Goal: Task Accomplishment & Management: Complete application form

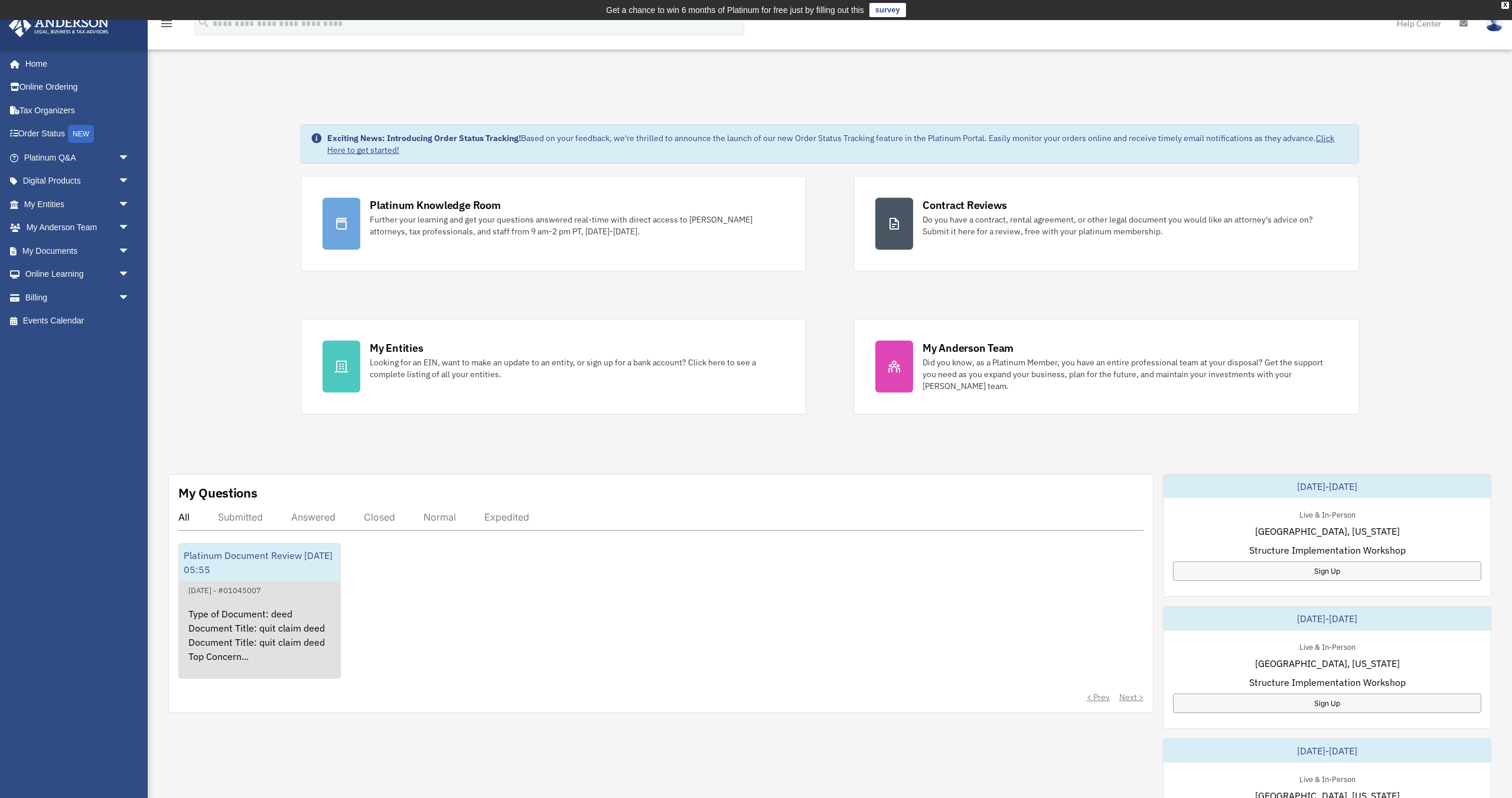
click at [295, 604] on div "Type of Document: deed Document Title: quit claim deed Document Title: quit cla…" at bounding box center [259, 643] width 161 height 92
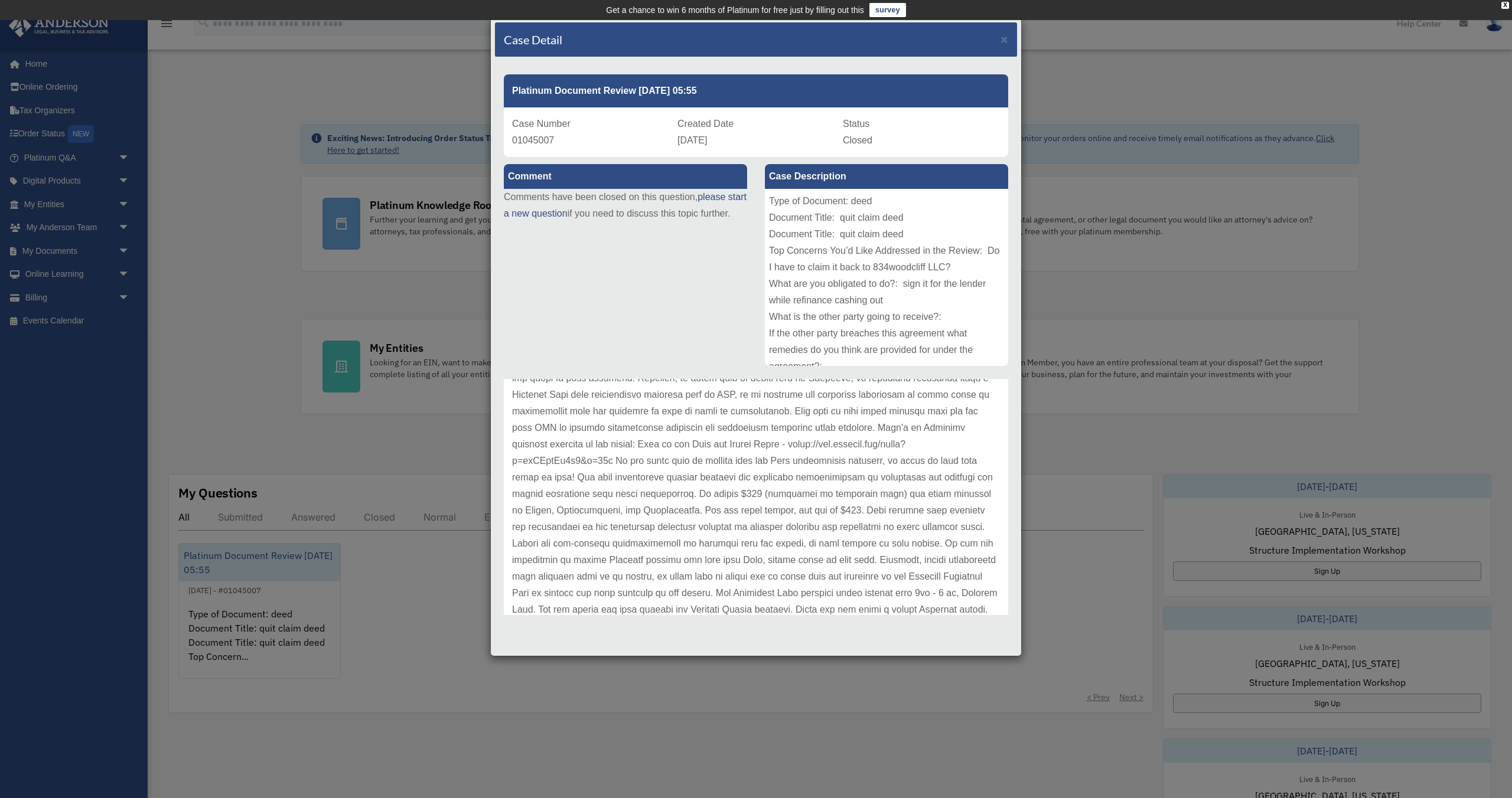
scroll to position [181, 0]
click at [1005, 41] on span "×" at bounding box center [1005, 39] width 8 height 14
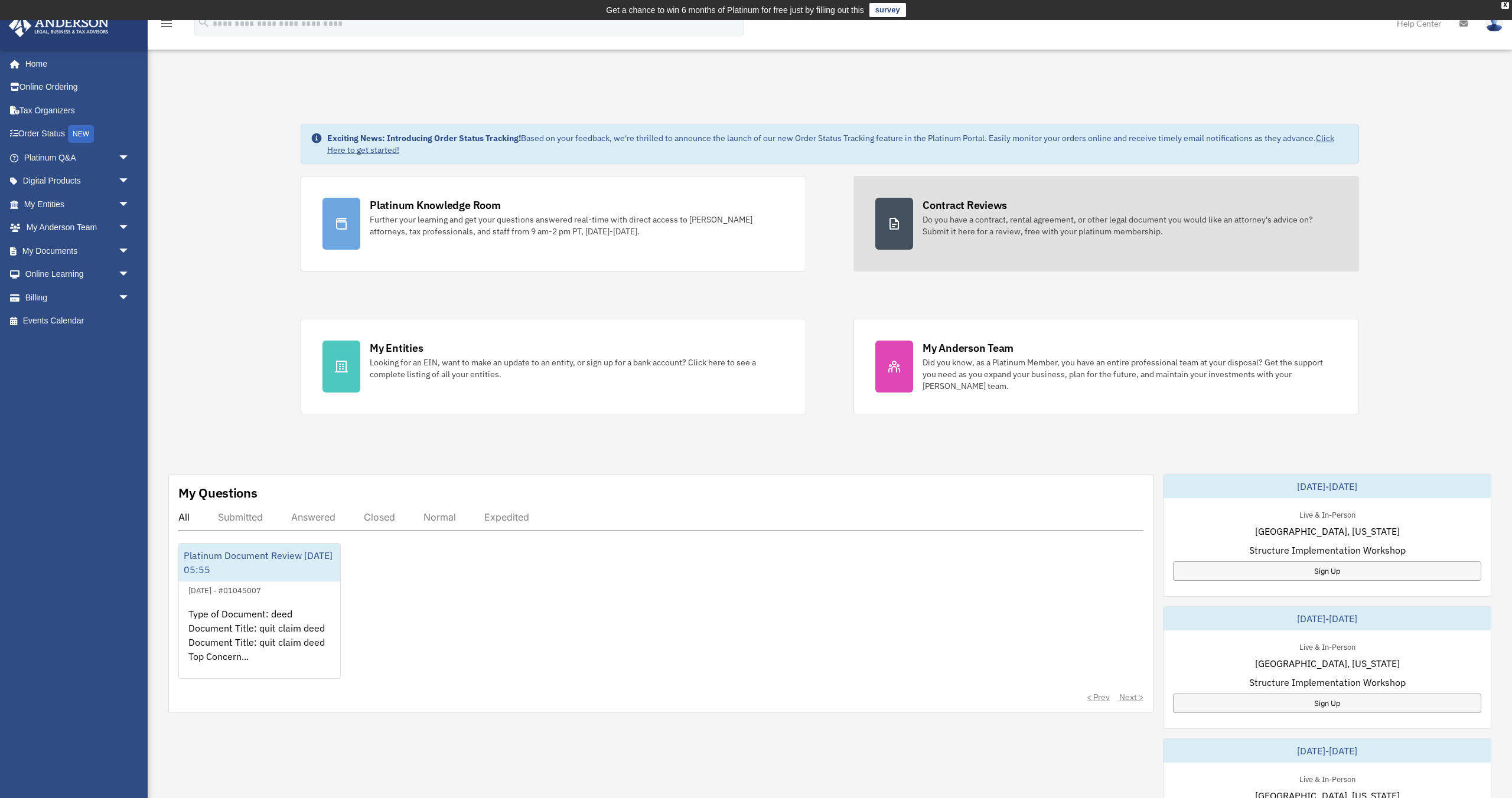
click at [987, 209] on div "Contract Reviews" at bounding box center [964, 205] width 84 height 15
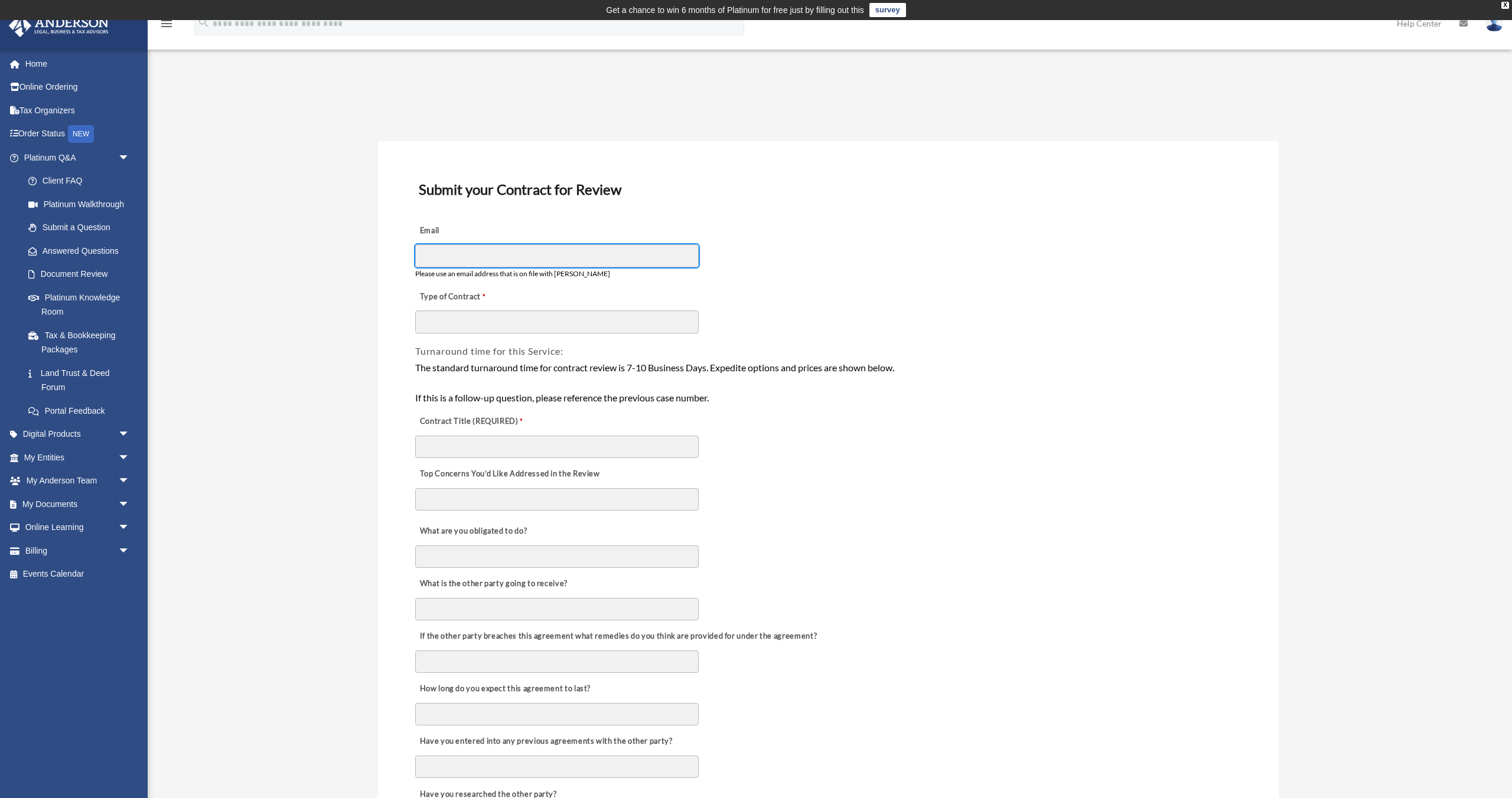
click at [569, 253] on input "Email" at bounding box center [557, 255] width 283 height 23
type input "**********"
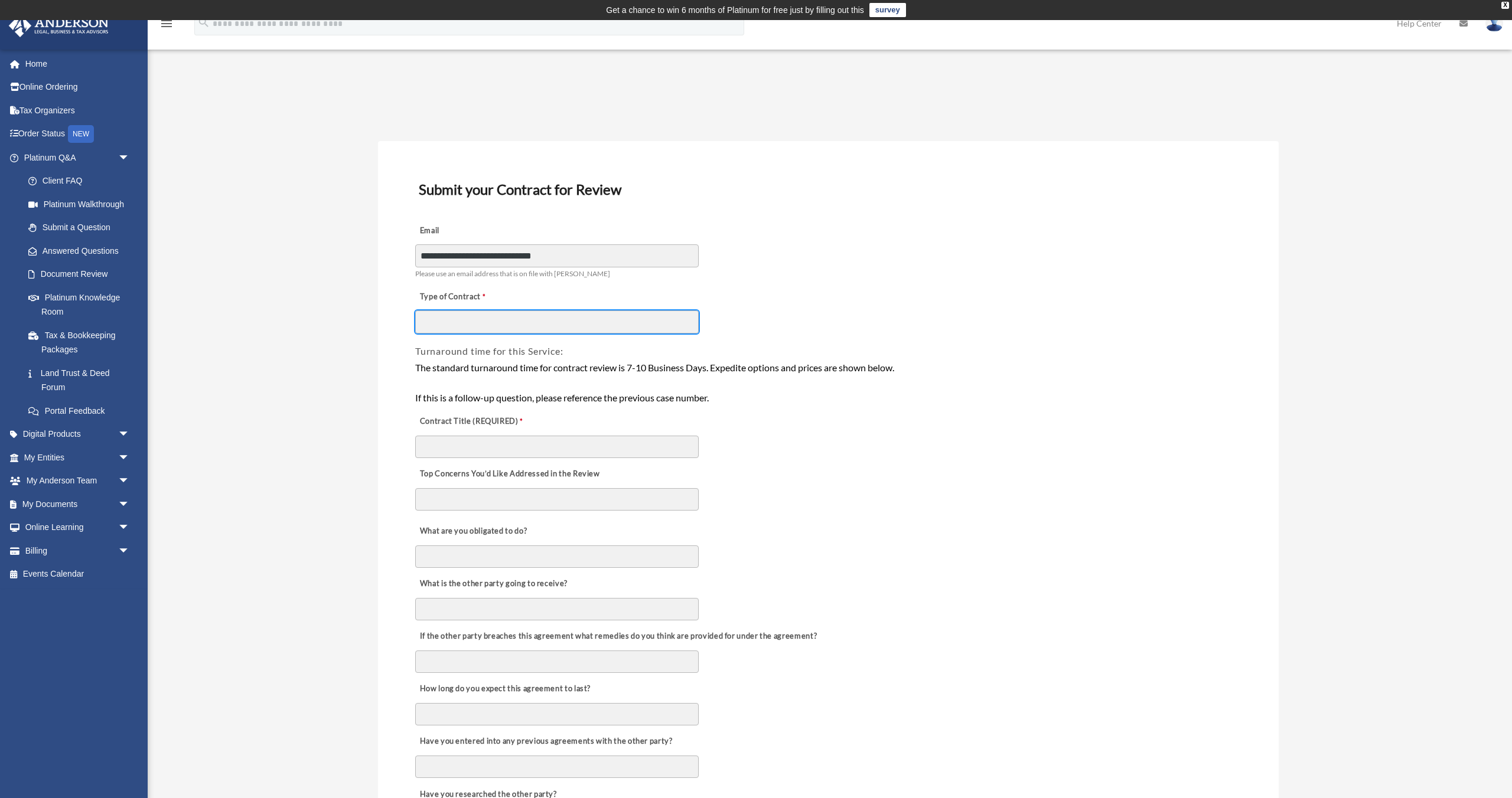
click at [631, 317] on input "Type of Contract" at bounding box center [557, 321] width 283 height 23
type input "**********"
click at [763, 455] on div "Contract Title (REQUIRED)" at bounding box center [828, 433] width 828 height 52
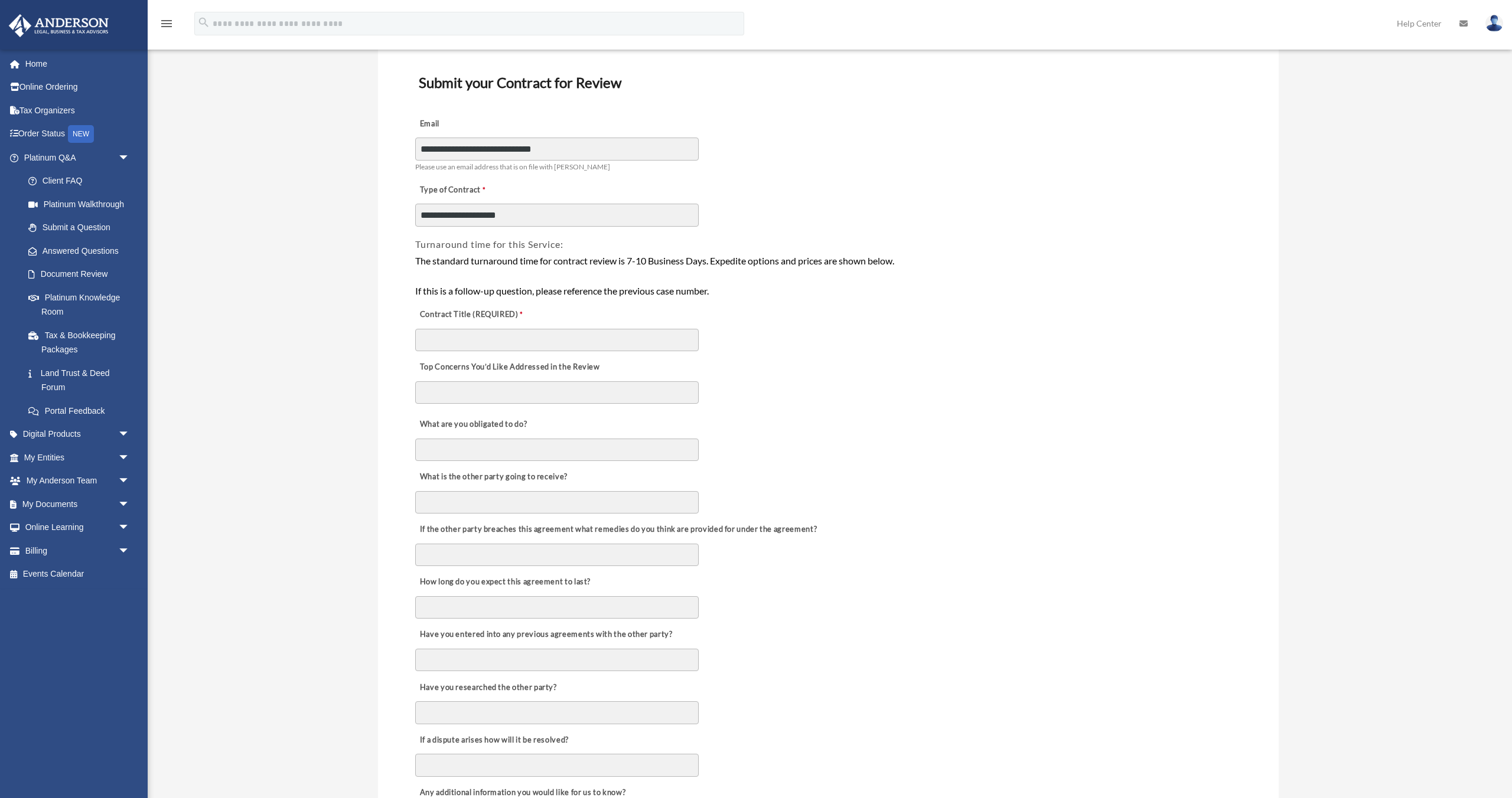
scroll to position [108, 0]
click at [592, 337] on input "Contract Title (REQUIRED)" at bounding box center [557, 339] width 283 height 23
type input "**********"
click at [606, 390] on textarea "Top Concerns You’d Like Addressed in the Review" at bounding box center [557, 391] width 283 height 23
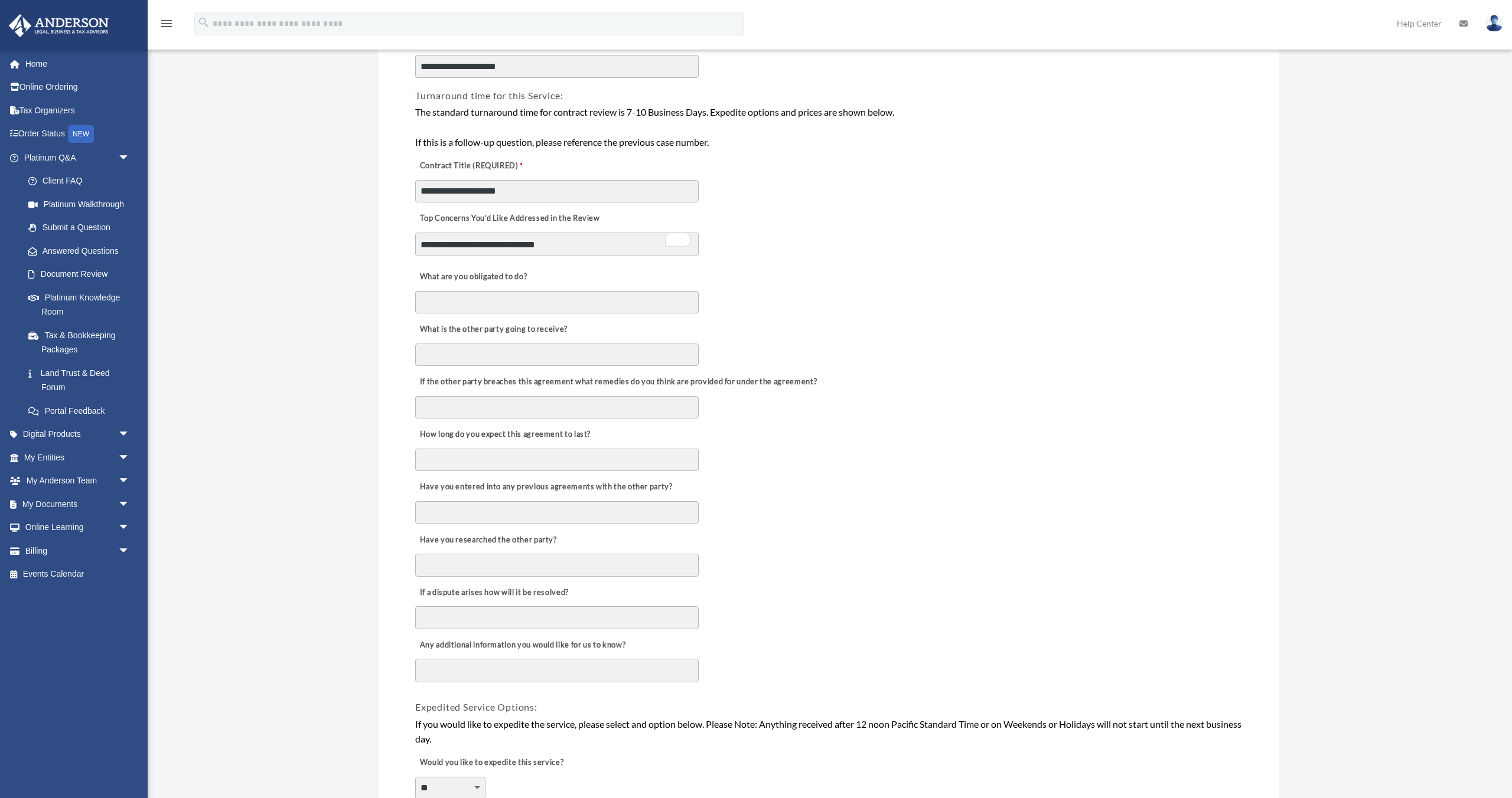
scroll to position [256, 0]
type textarea "**********"
click at [940, 415] on div "If the other party breaches this agreement what remedies do you think are provi…" at bounding box center [828, 393] width 828 height 52
click at [607, 461] on input "How long do you expect this agreement to last?" at bounding box center [557, 459] width 283 height 23
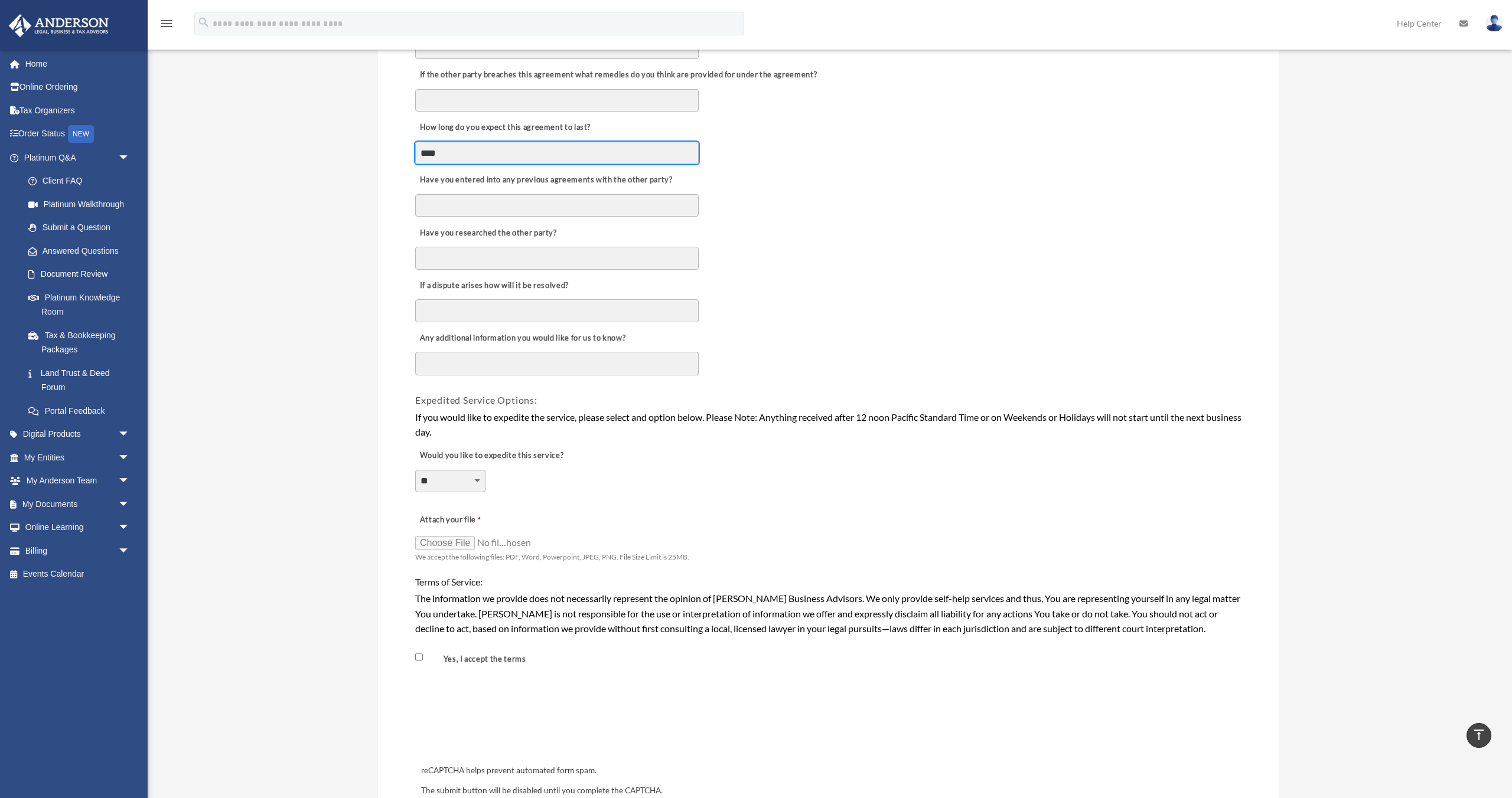
scroll to position [563, 0]
type input "****"
click at [456, 542] on input "Attach your file" at bounding box center [474, 542] width 118 height 17
type input "**********"
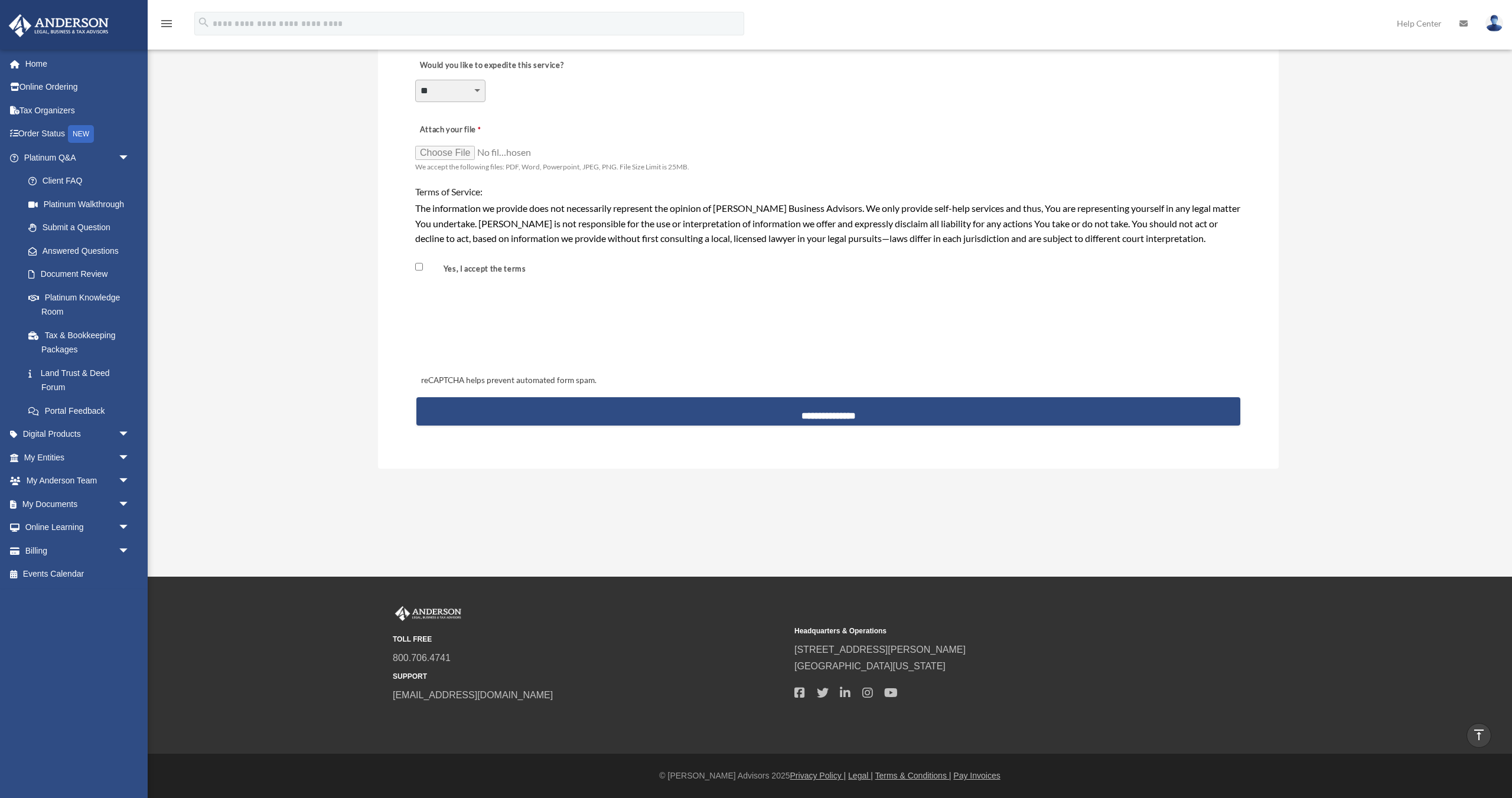
scroll to position [953, 0]
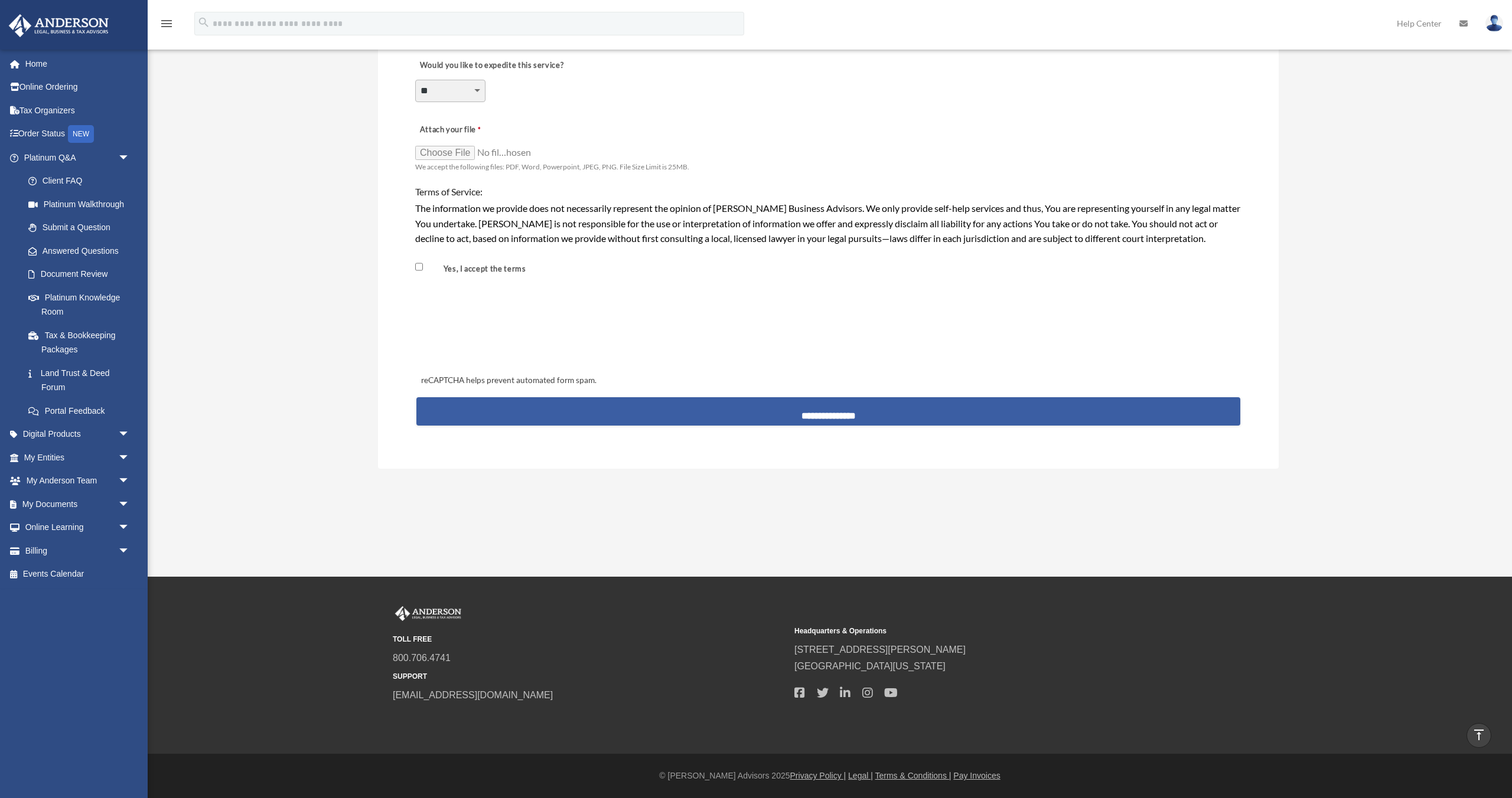
click at [905, 411] on input "**********" at bounding box center [828, 411] width 824 height 28
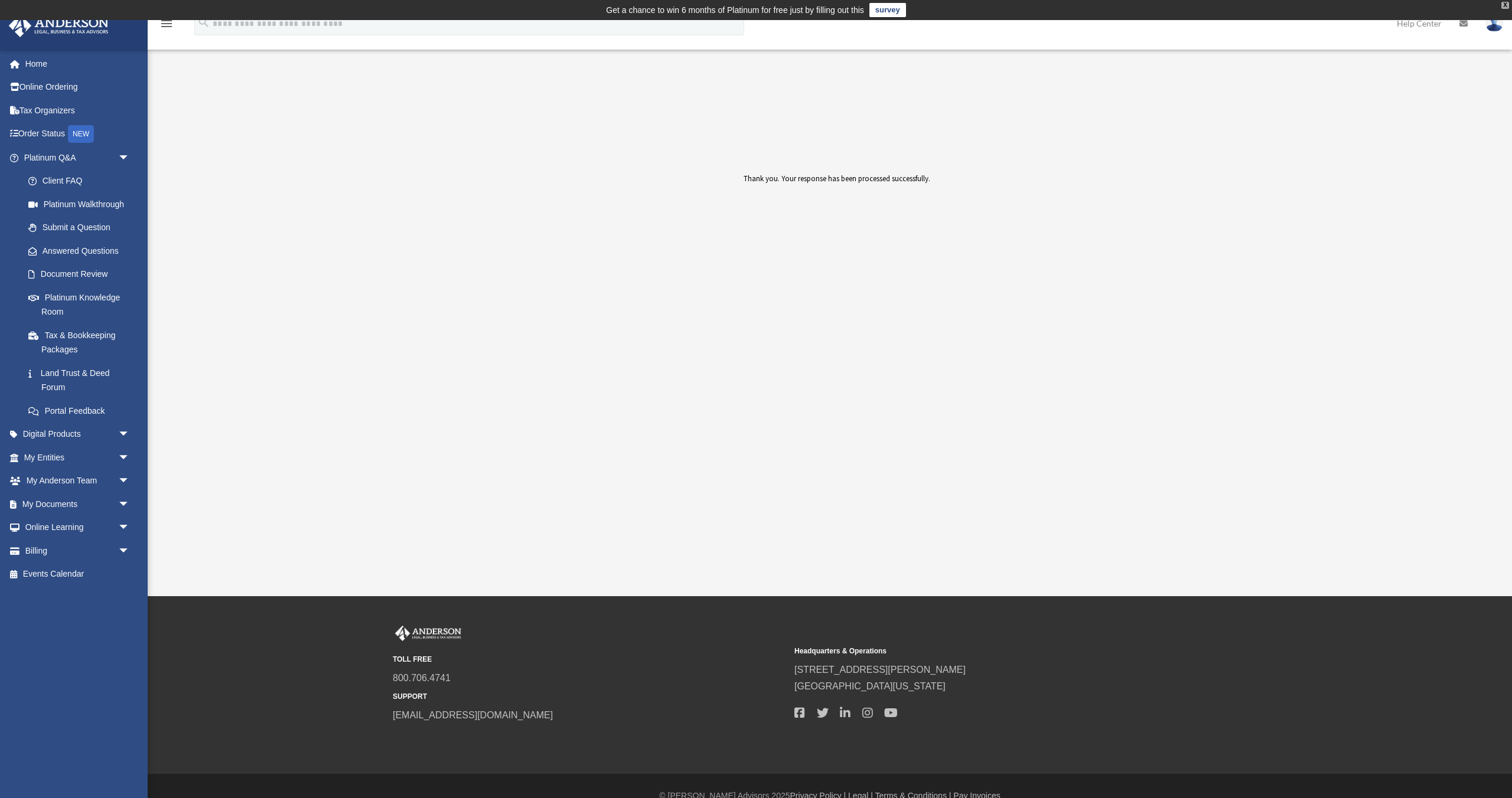
click at [1507, 5] on div "X" at bounding box center [1505, 5] width 8 height 7
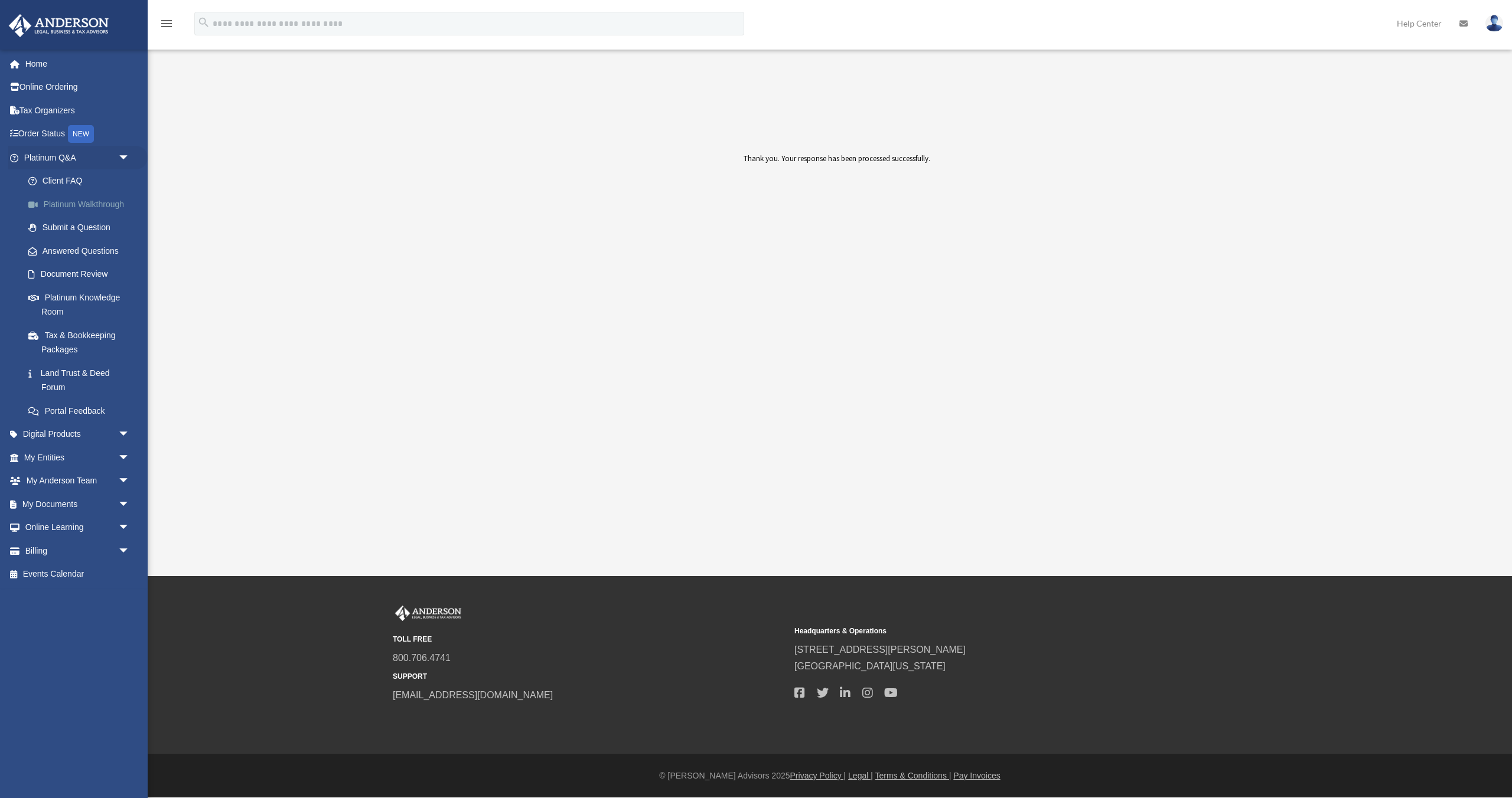
click at [67, 207] on link "Platinum Walkthrough" at bounding box center [82, 204] width 131 height 23
click at [97, 372] on link "Land Trust & Deed Forum" at bounding box center [82, 380] width 131 height 38
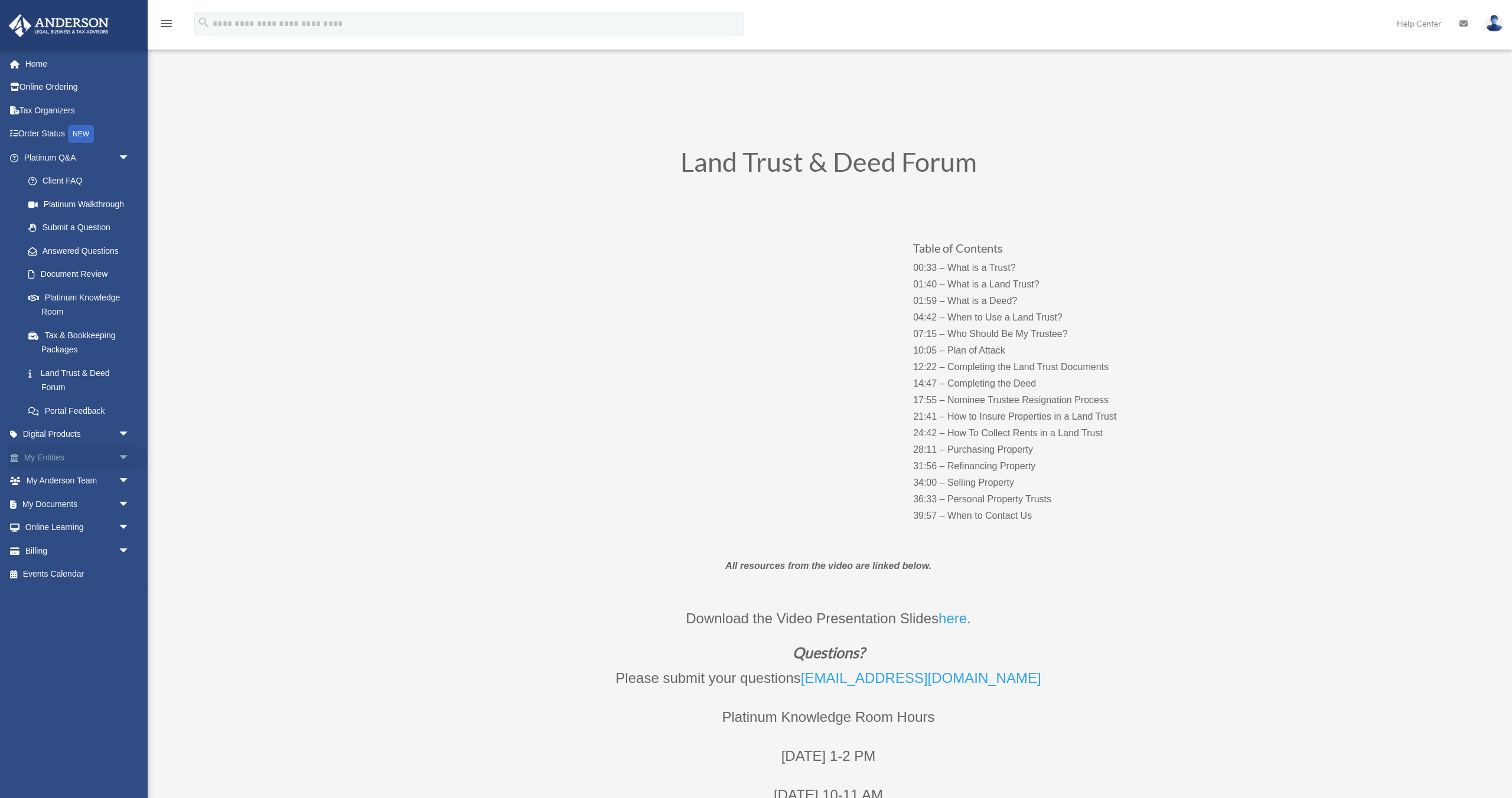
click at [57, 459] on link "My Entities arrow_drop_down" at bounding box center [78, 457] width 139 height 23
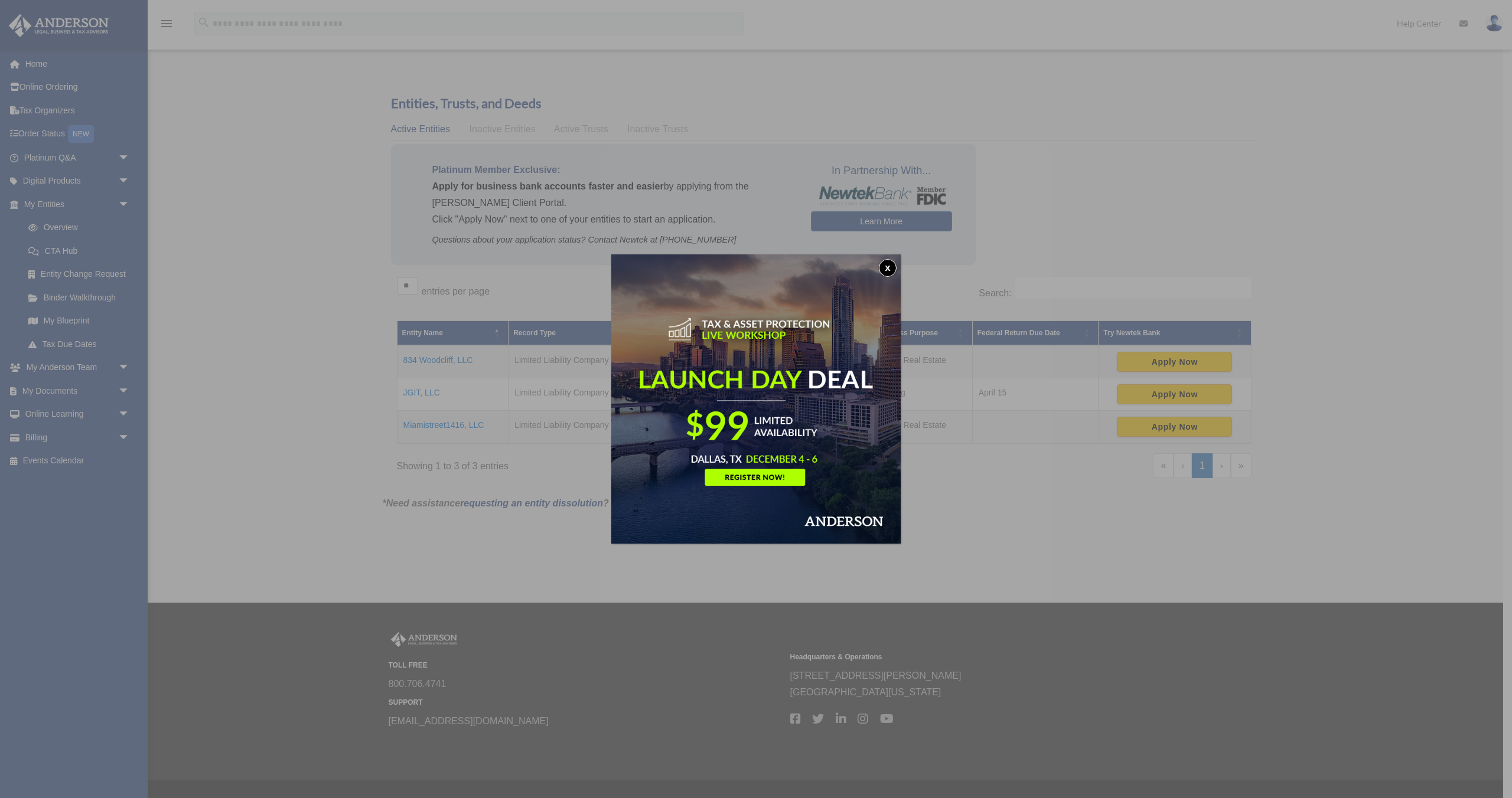
click at [887, 269] on button "x" at bounding box center [887, 268] width 17 height 17
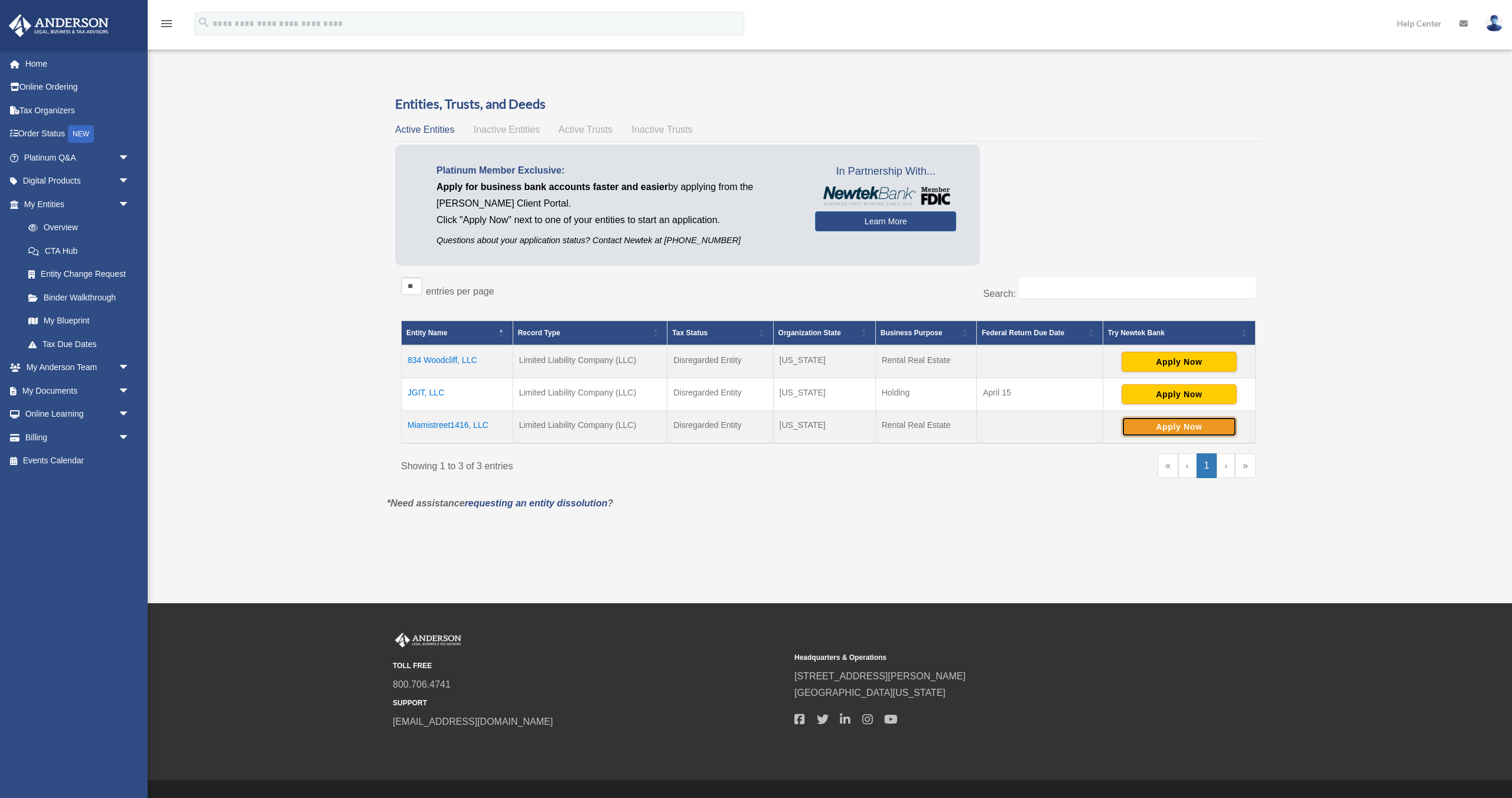
click at [1222, 429] on button "Apply Now" at bounding box center [1179, 426] width 115 height 20
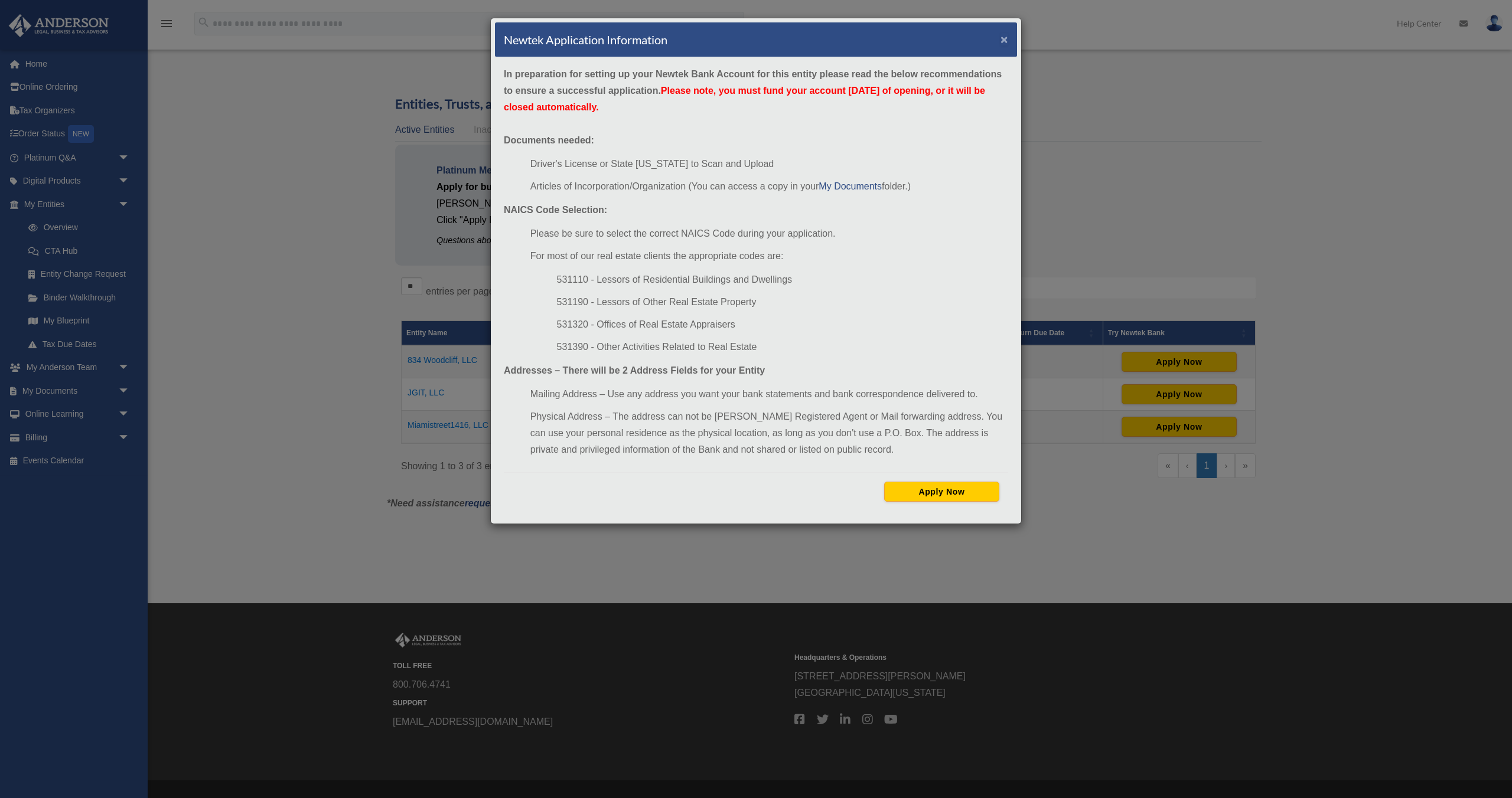
click at [1003, 40] on button "×" at bounding box center [1005, 39] width 8 height 12
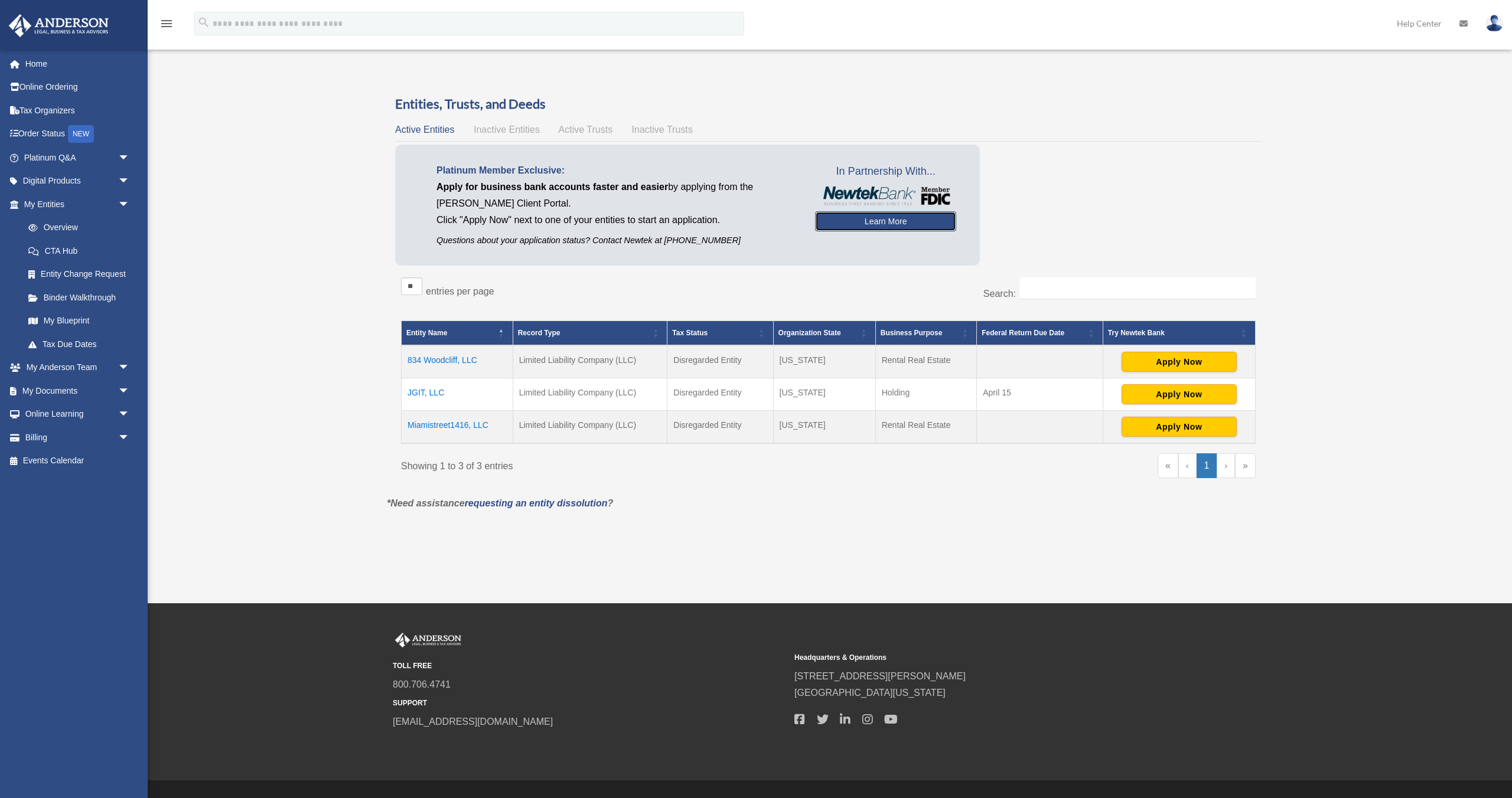
click at [834, 222] on link "Learn More" at bounding box center [885, 221] width 141 height 20
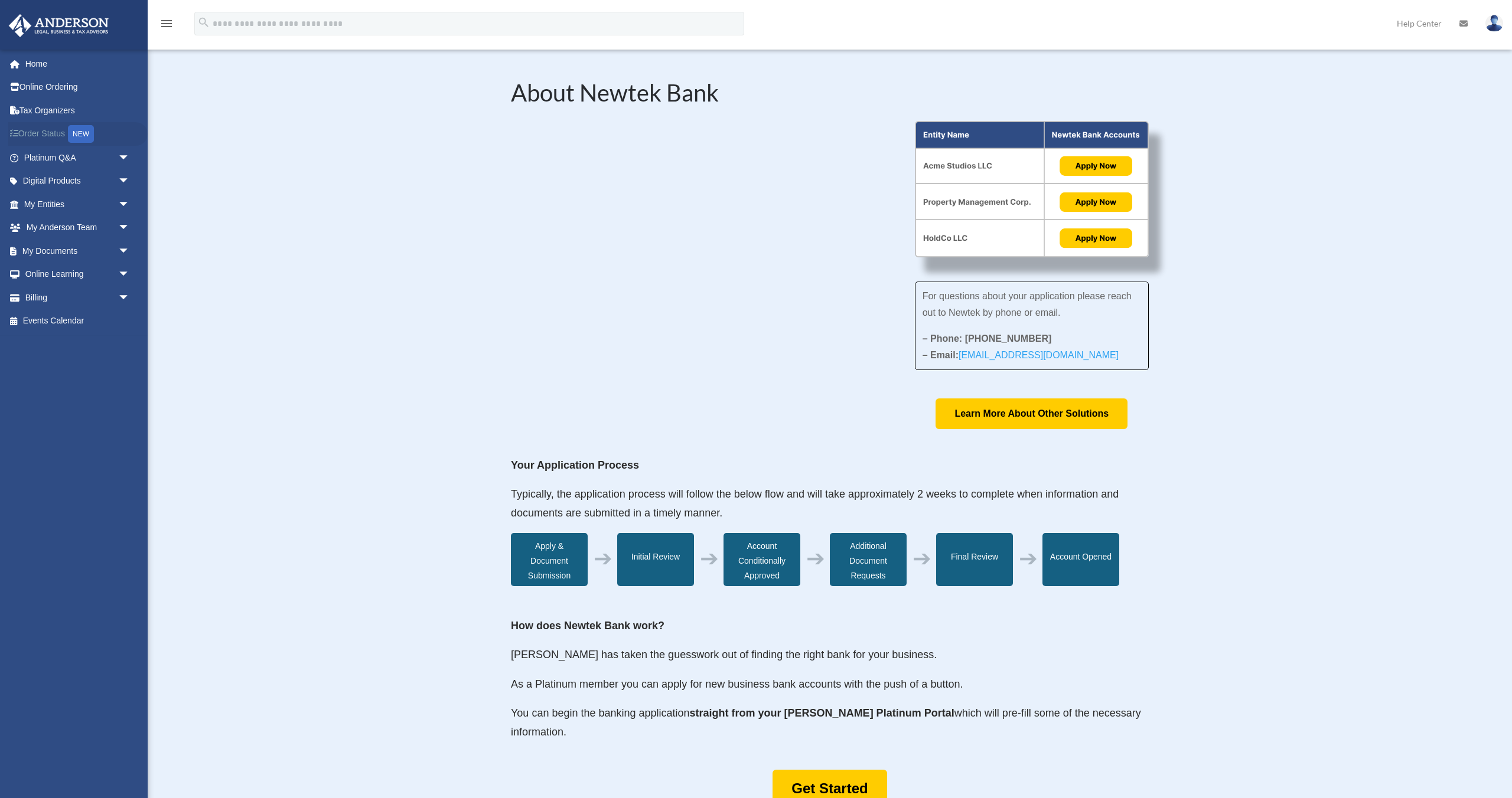
click at [50, 131] on link "Order Status NEW" at bounding box center [78, 134] width 139 height 24
click at [69, 227] on link "My Anderson Team arrow_drop_down" at bounding box center [78, 227] width 139 height 23
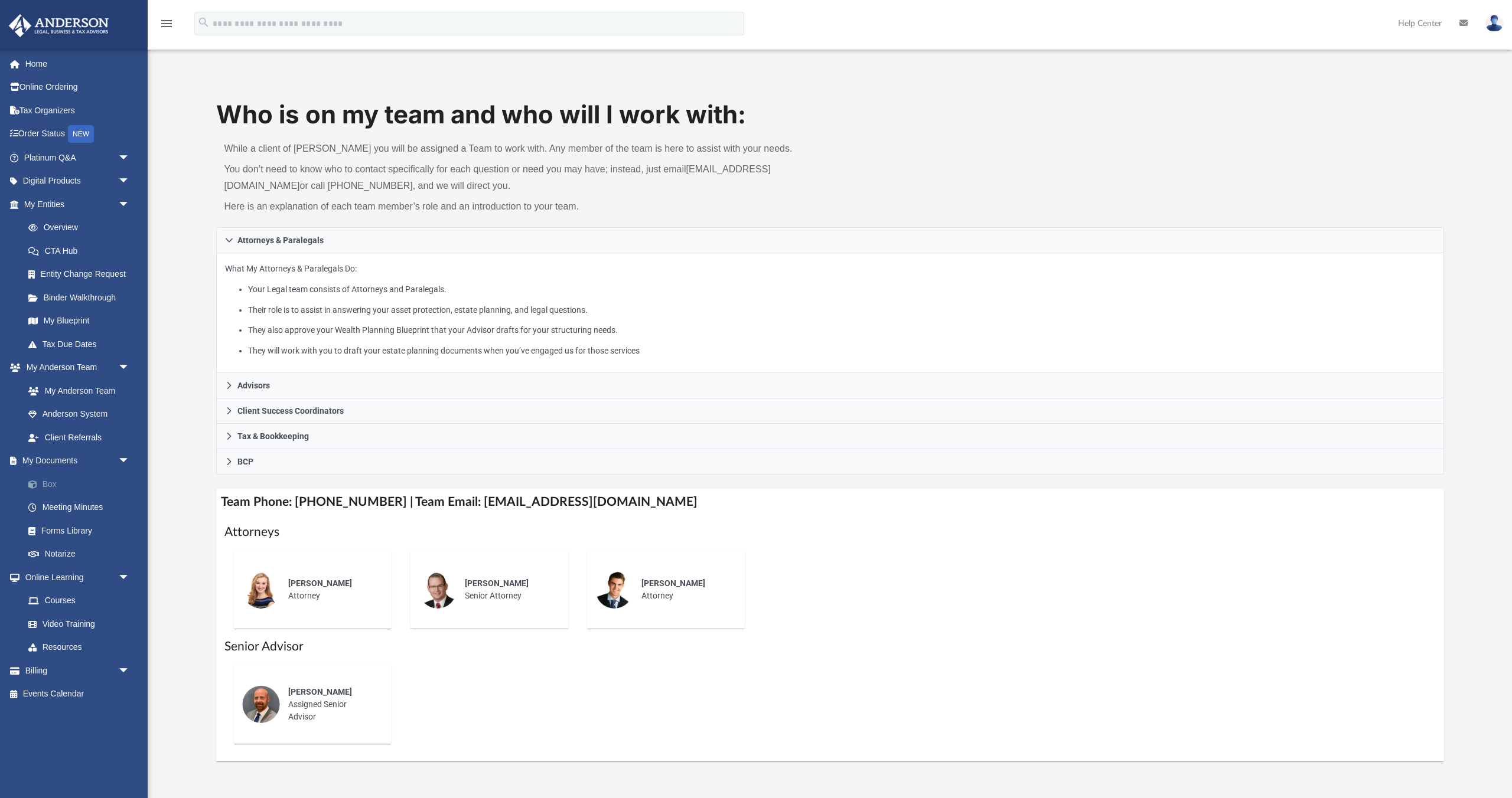
click at [56, 483] on link "Box" at bounding box center [82, 484] width 131 height 23
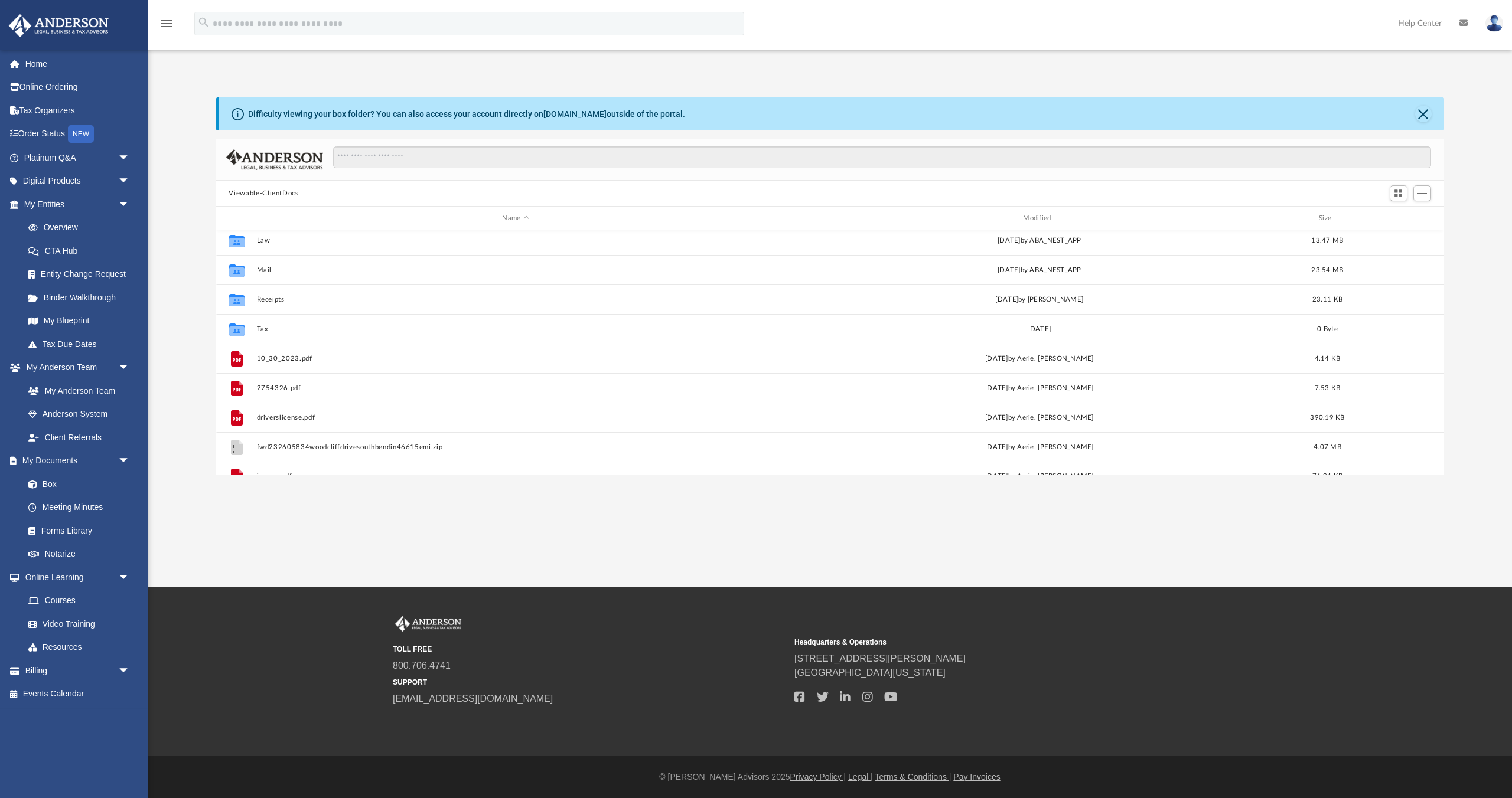
scroll to position [80, 0]
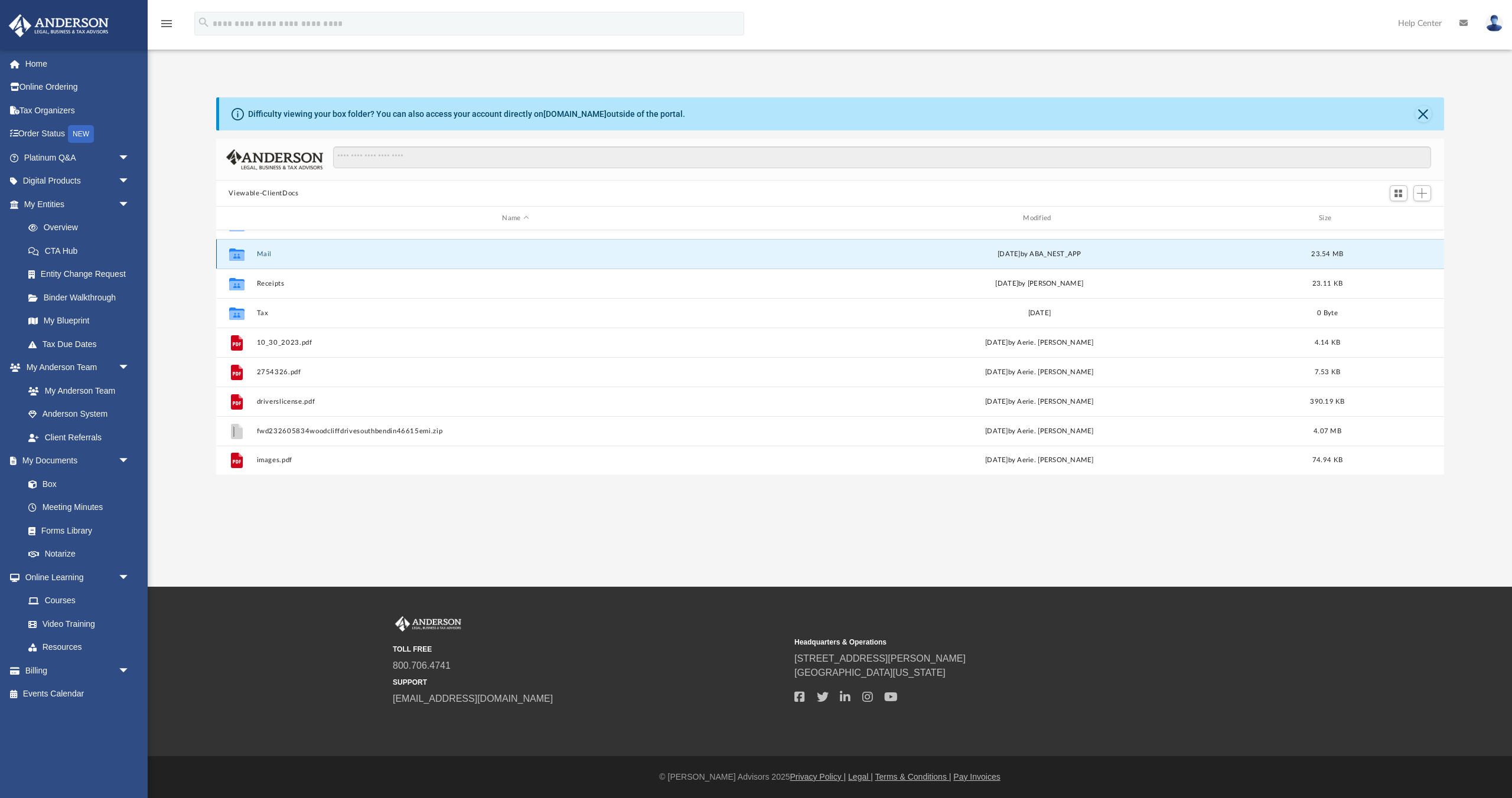
click at [368, 255] on button "Mail" at bounding box center [515, 254] width 518 height 8
click at [261, 251] on button "Mail" at bounding box center [515, 254] width 518 height 8
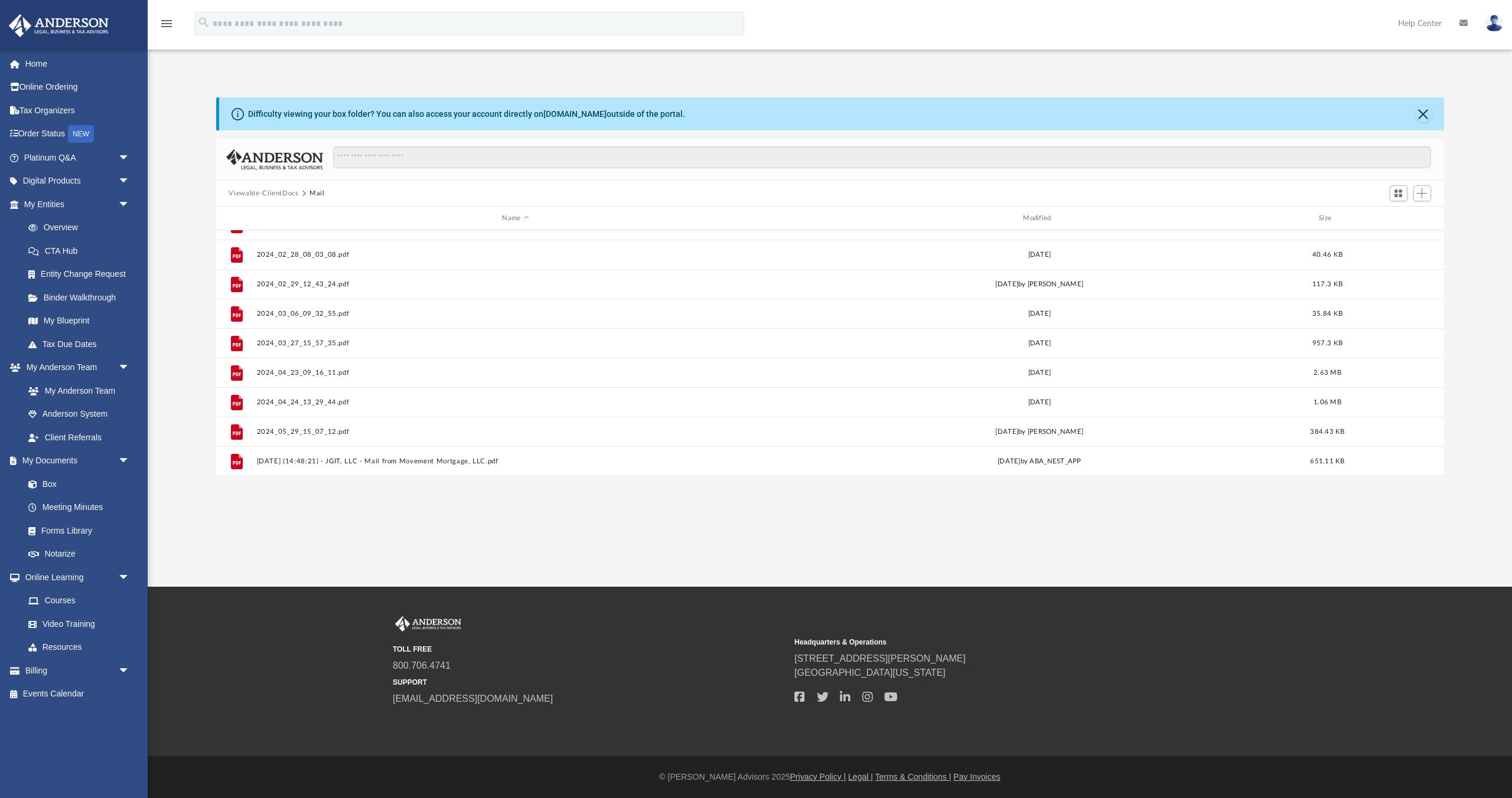
scroll to position [1053, 0]
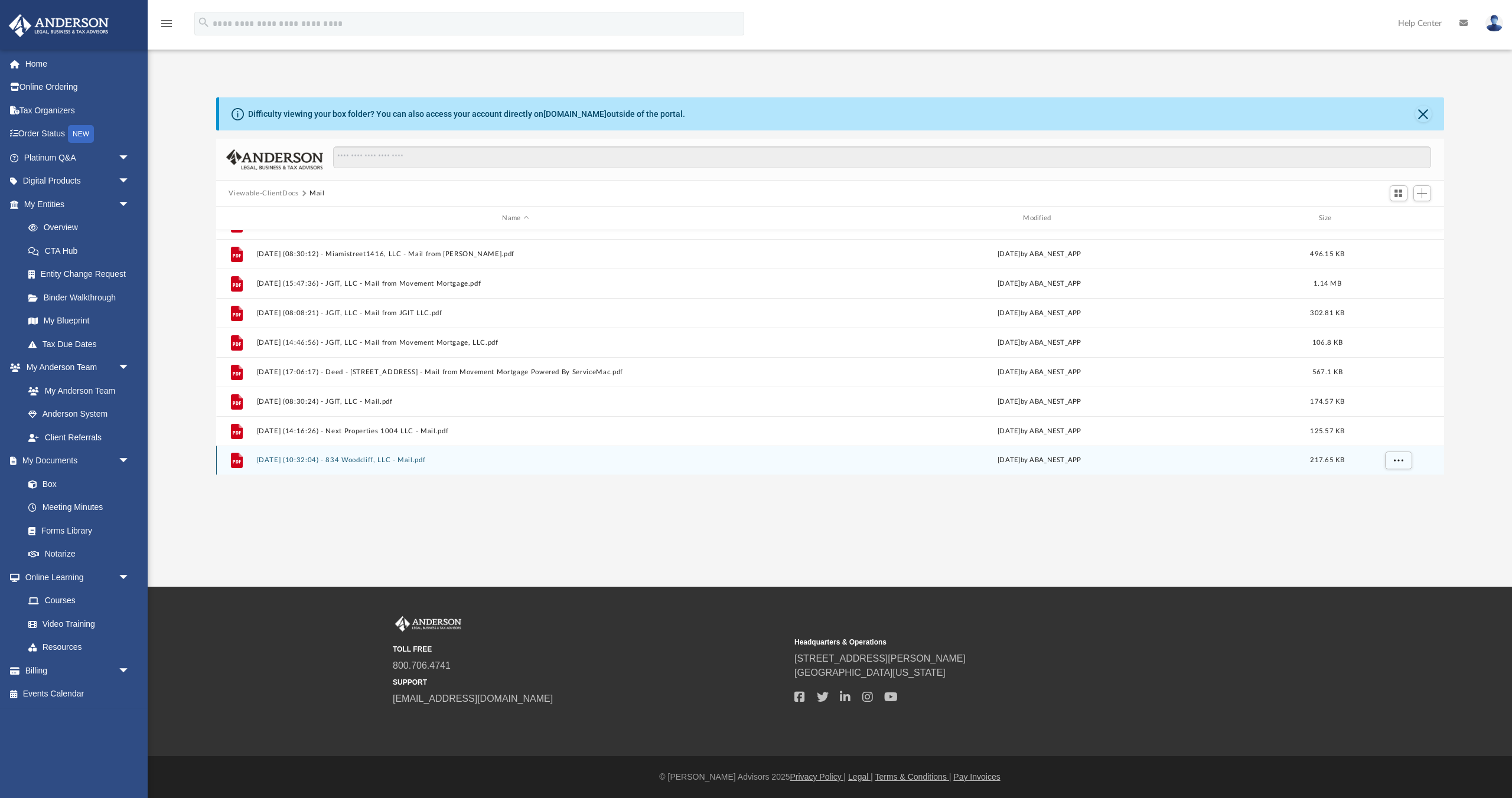
click at [421, 456] on button "2025.09.16 (10:32:04) - 834 Woodcliff, LLC - Mail.pdf" at bounding box center [515, 460] width 518 height 8
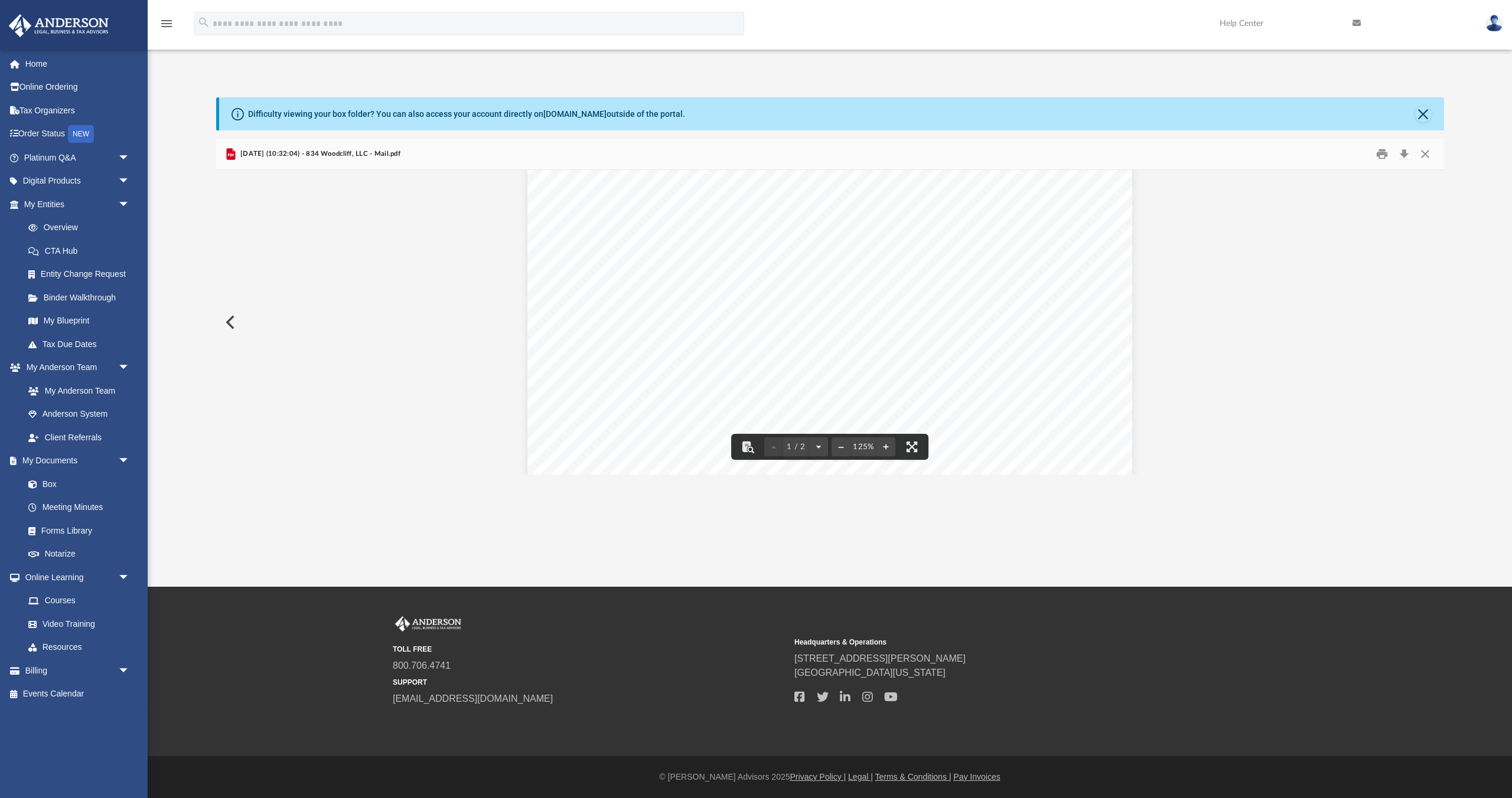
scroll to position [0, 0]
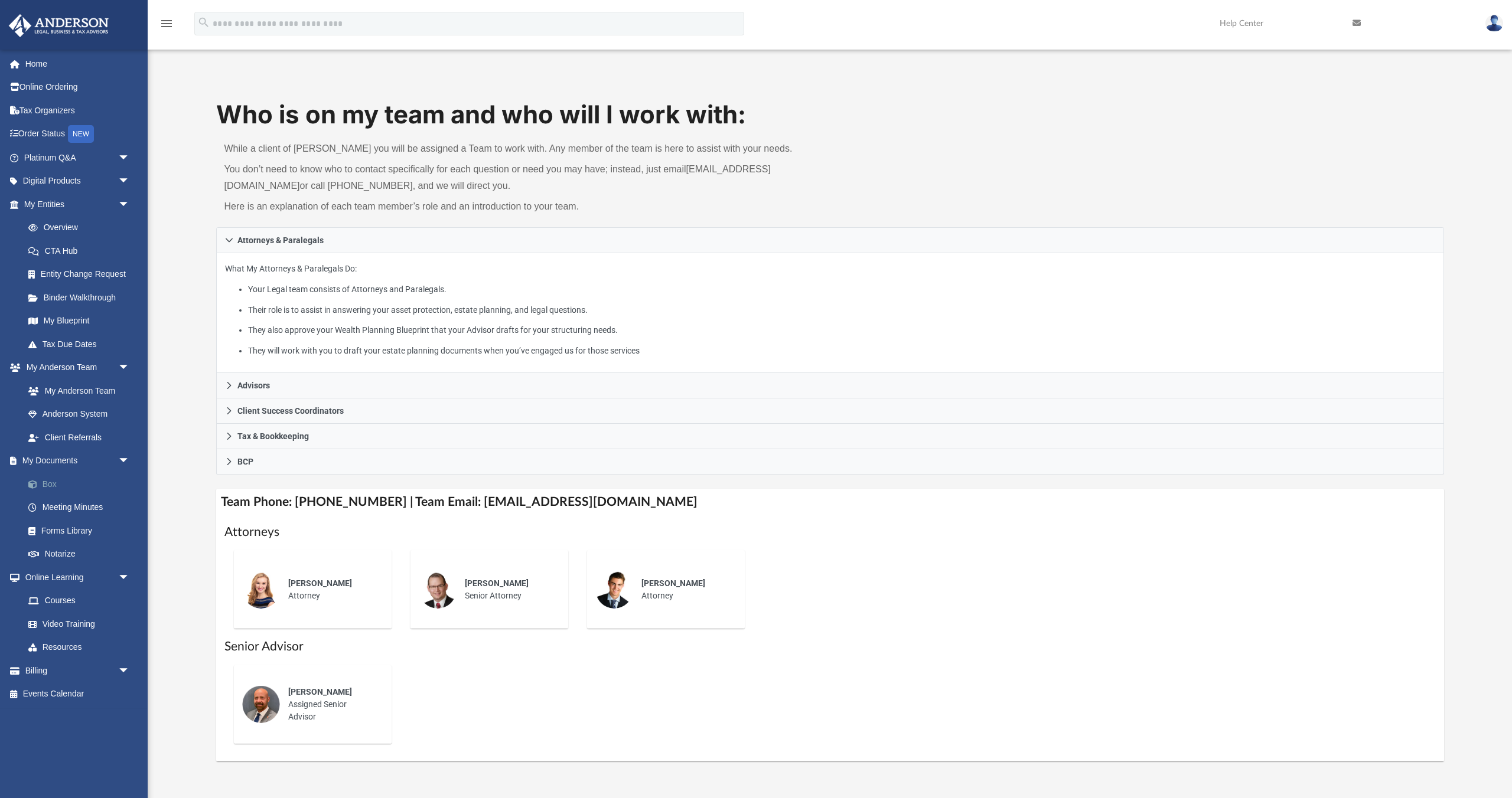
click at [92, 489] on link "Box" at bounding box center [82, 484] width 131 height 23
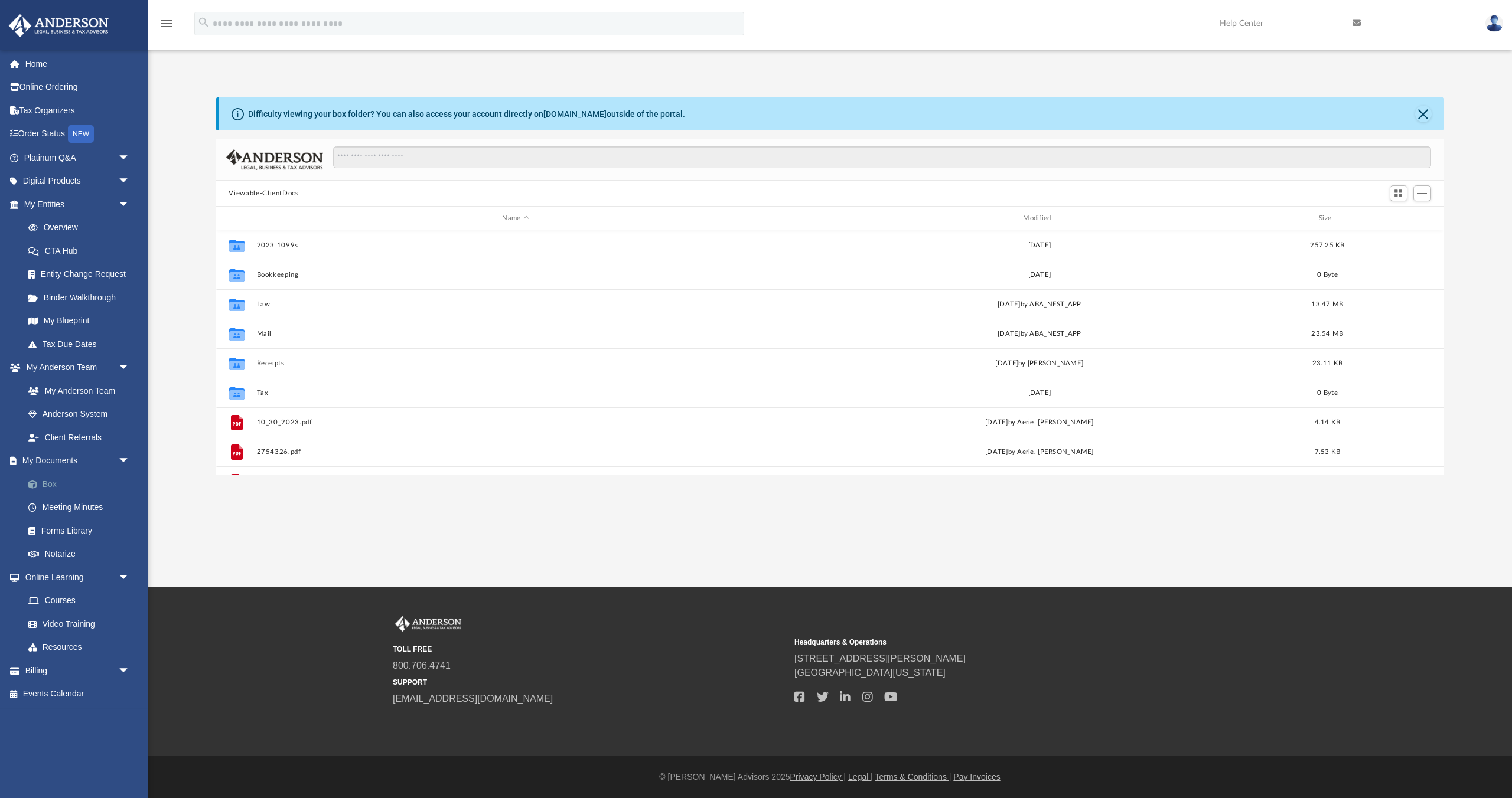
scroll to position [268, 1227]
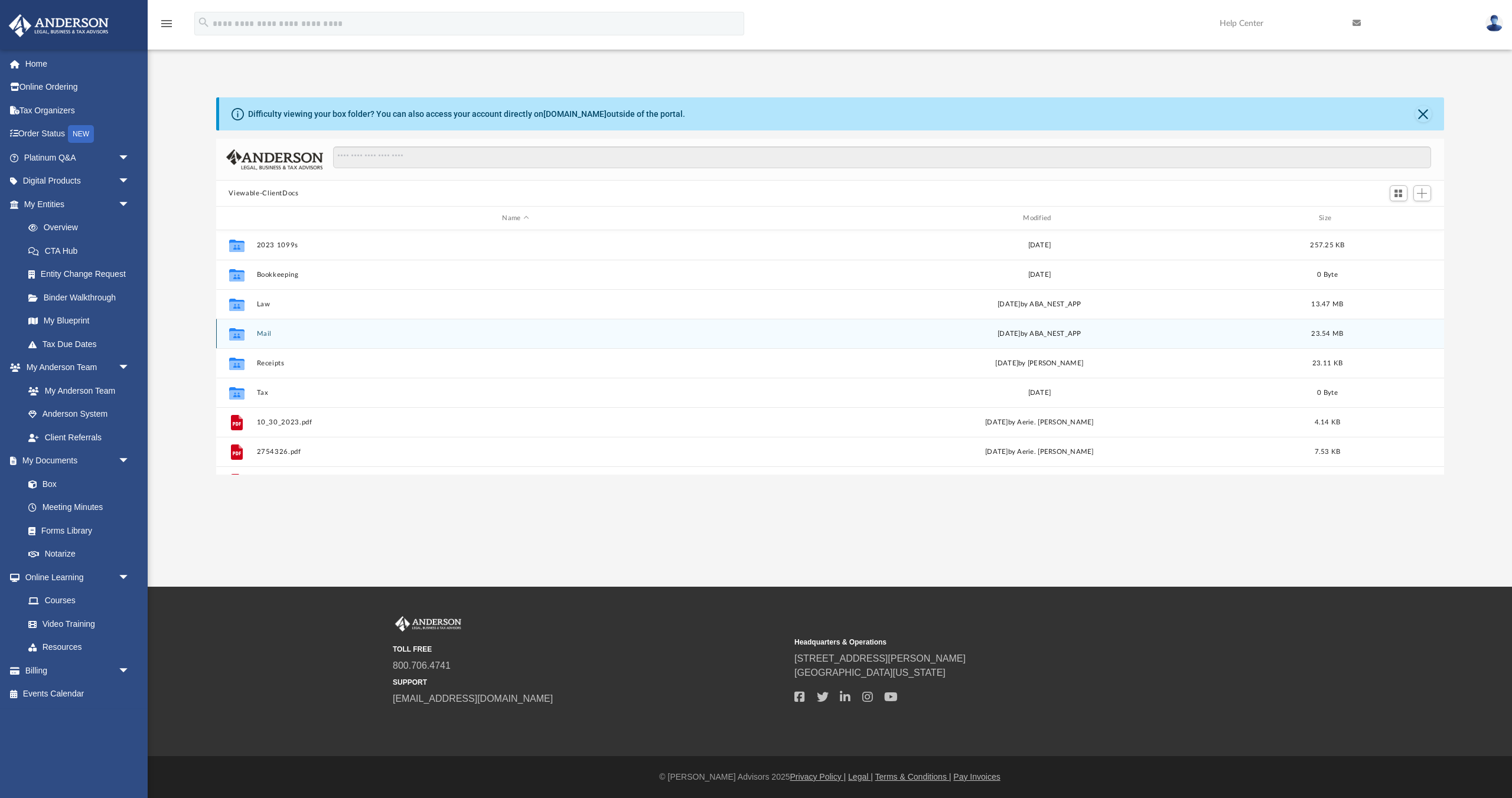
click at [286, 334] on button "Mail" at bounding box center [515, 334] width 518 height 8
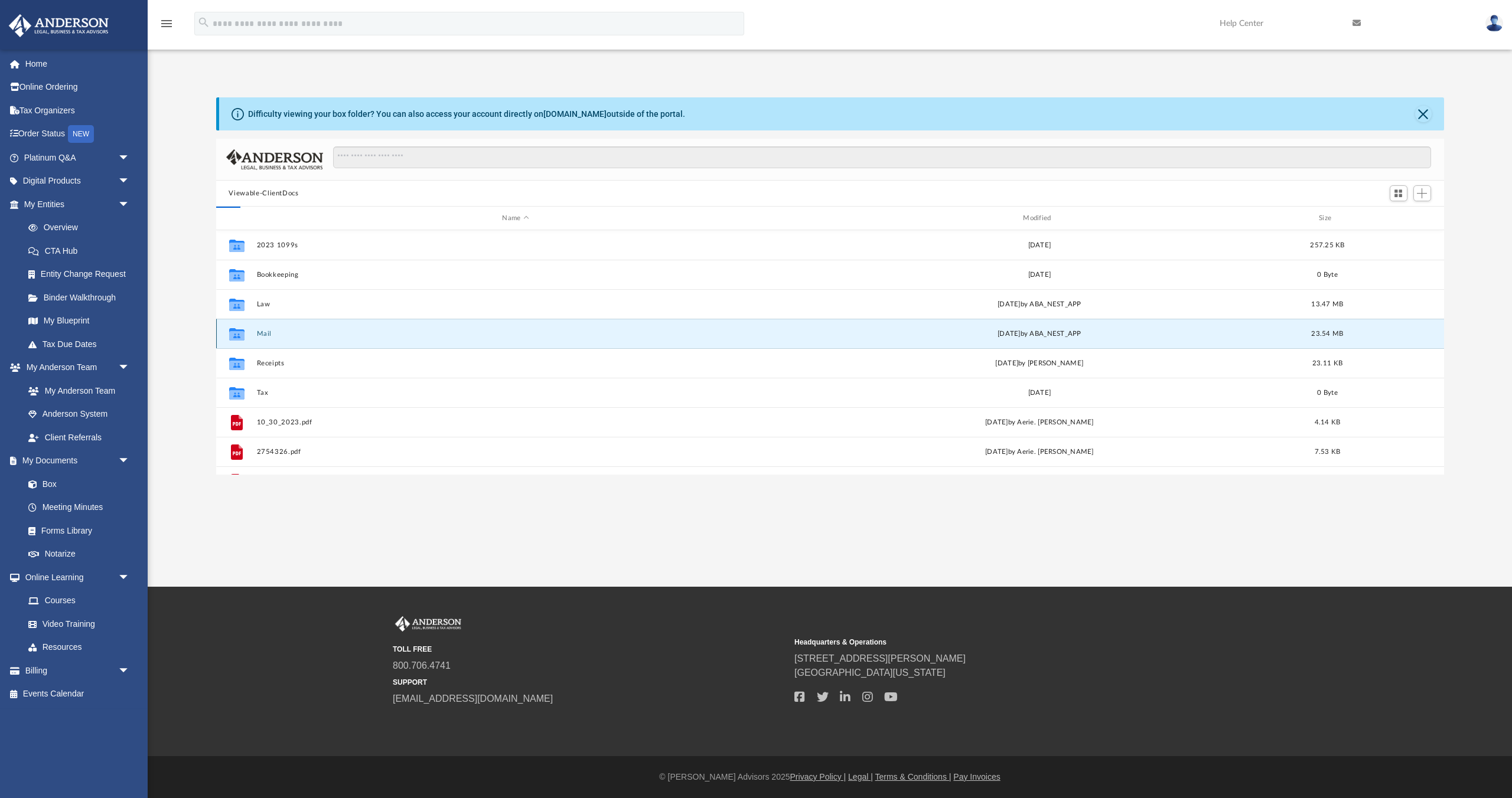
click at [286, 334] on button "Mail" at bounding box center [515, 334] width 518 height 8
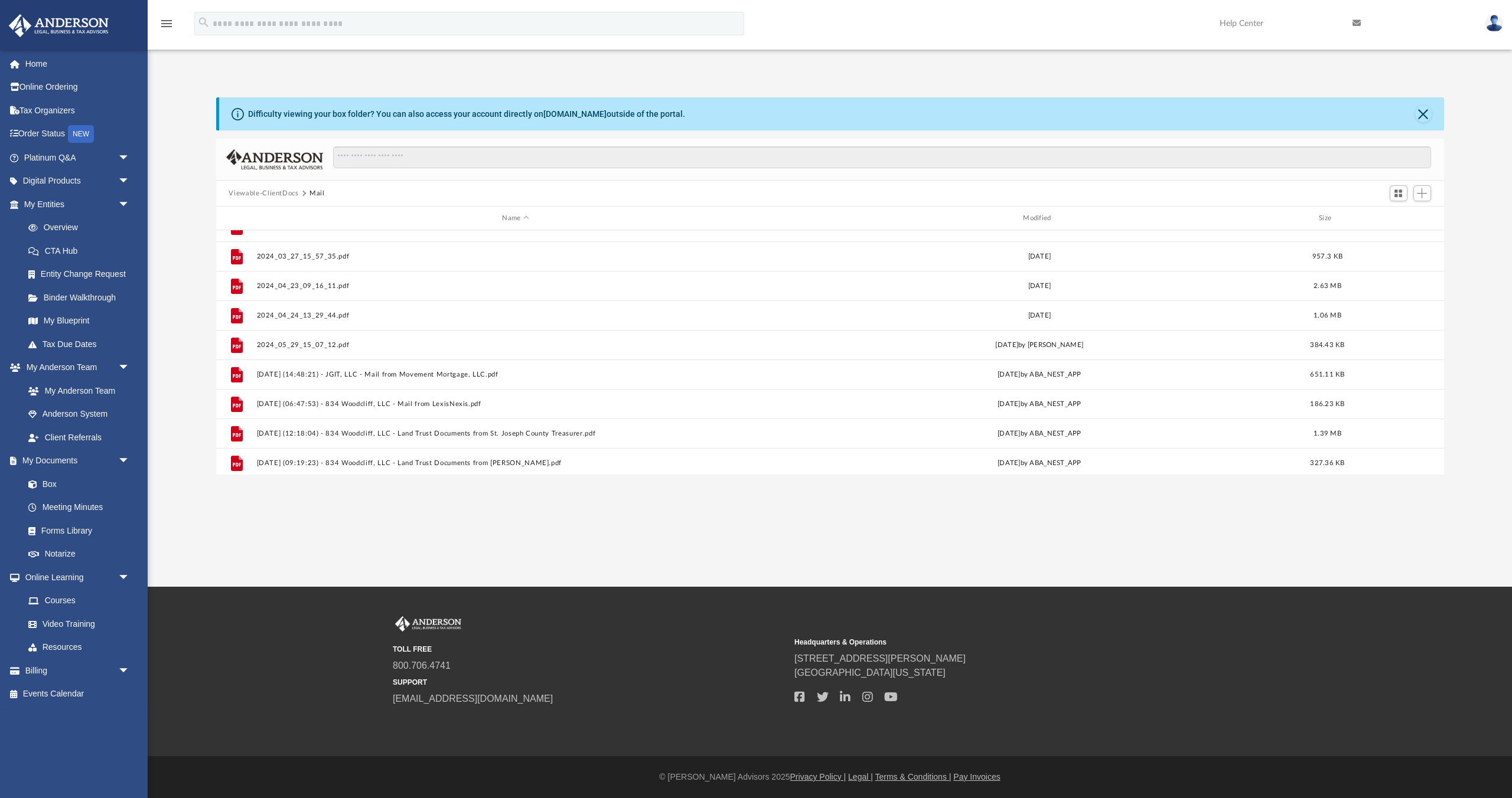
scroll to position [1053, 0]
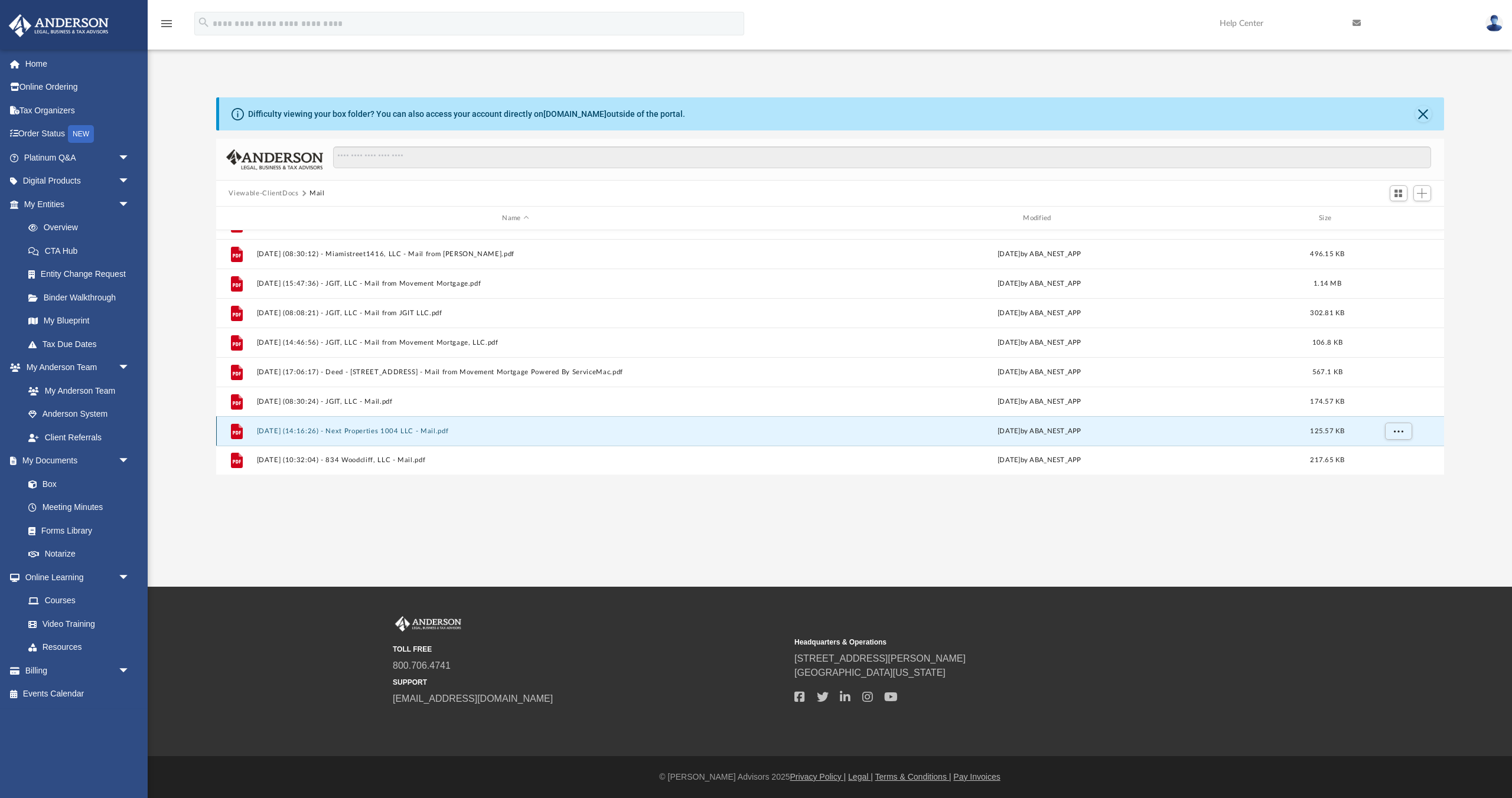
click at [449, 431] on div "File 2025.05.19 (16:21:40) - 834 Woodcliff, LLC - Mail from Indiana Michigan Po…" at bounding box center [830, 352] width 1227 height 245
click at [449, 431] on button "2025.09.08 (14:16:26) - Next Properties 1004 LLC - Mail.pdf" at bounding box center [515, 432] width 518 height 8
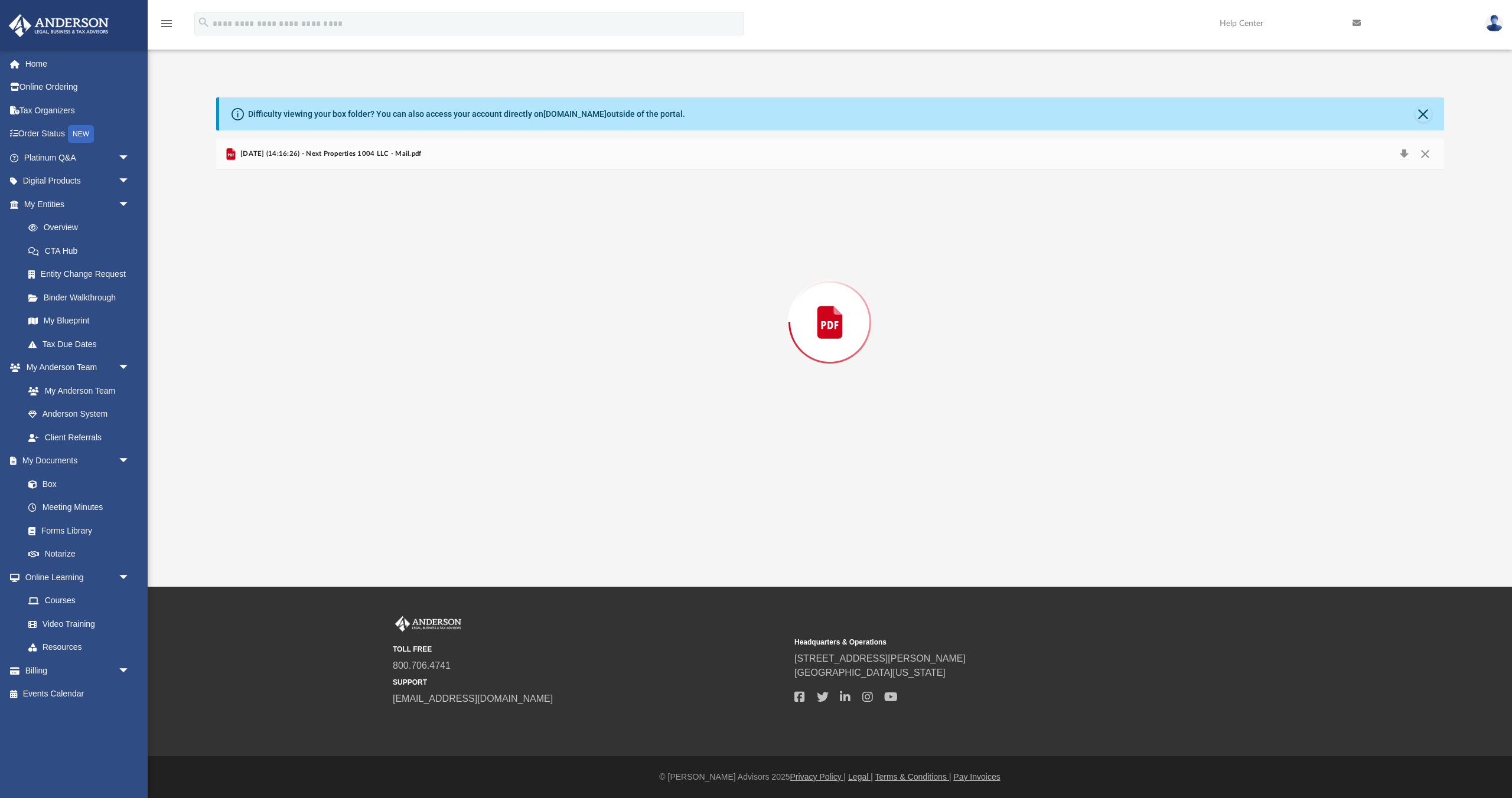
click at [449, 431] on div "Preview" at bounding box center [830, 322] width 1227 height 304
click at [226, 320] on button "Preview" at bounding box center [229, 322] width 26 height 33
click at [235, 319] on button "Preview" at bounding box center [229, 322] width 26 height 33
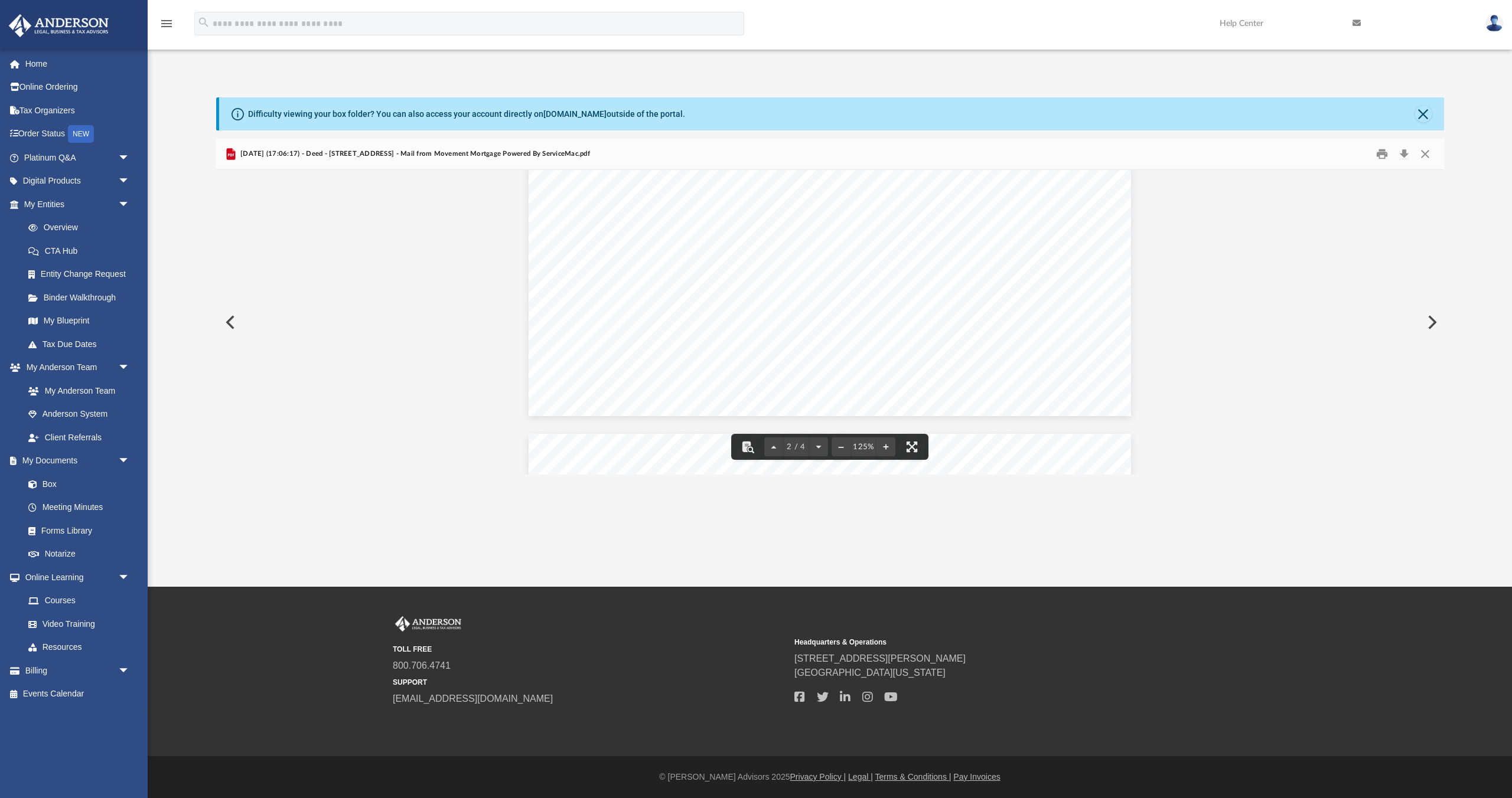
scroll to position [1334, 0]
click at [221, 317] on button "Preview" at bounding box center [229, 322] width 26 height 33
click at [232, 325] on button "Preview" at bounding box center [229, 322] width 26 height 33
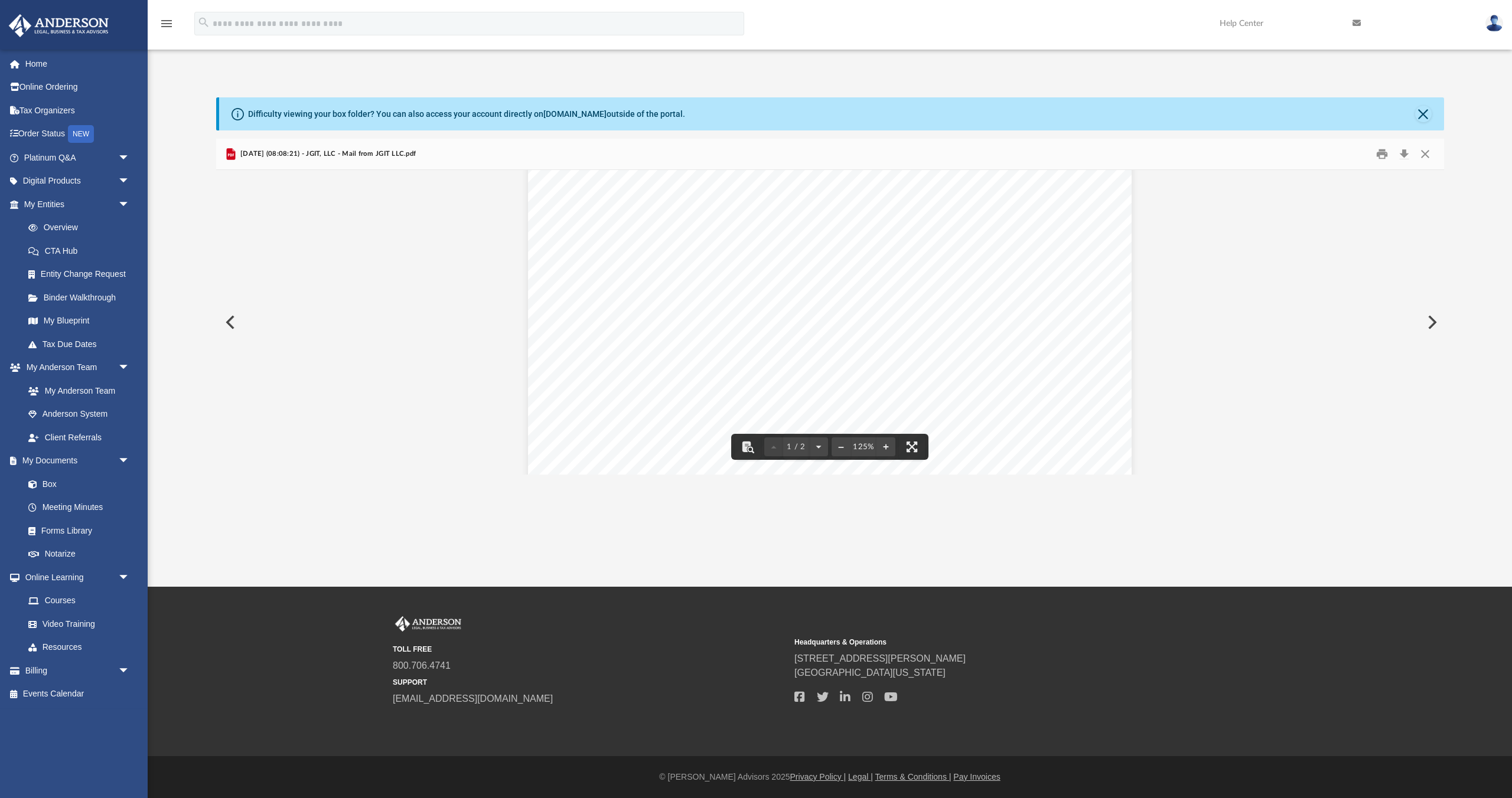
click at [230, 321] on button "Preview" at bounding box center [229, 322] width 26 height 33
click at [226, 319] on button "Preview" at bounding box center [229, 322] width 26 height 33
click at [233, 321] on button "Preview" at bounding box center [229, 322] width 26 height 33
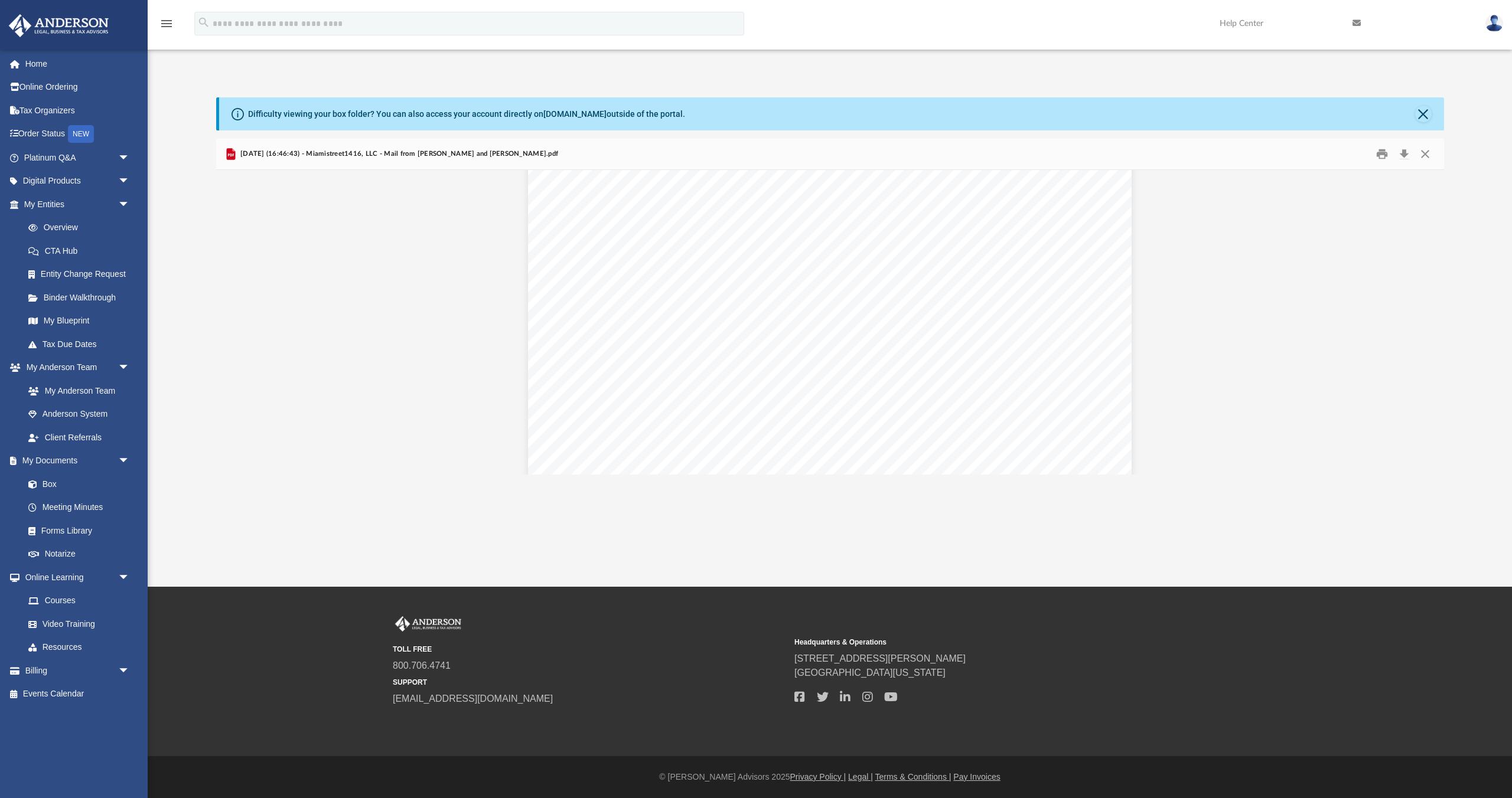
scroll to position [1447, 0]
click at [73, 156] on link "Platinum Q&A arrow_drop_down" at bounding box center [78, 157] width 139 height 23
